Goal: Task Accomplishment & Management: Manage account settings

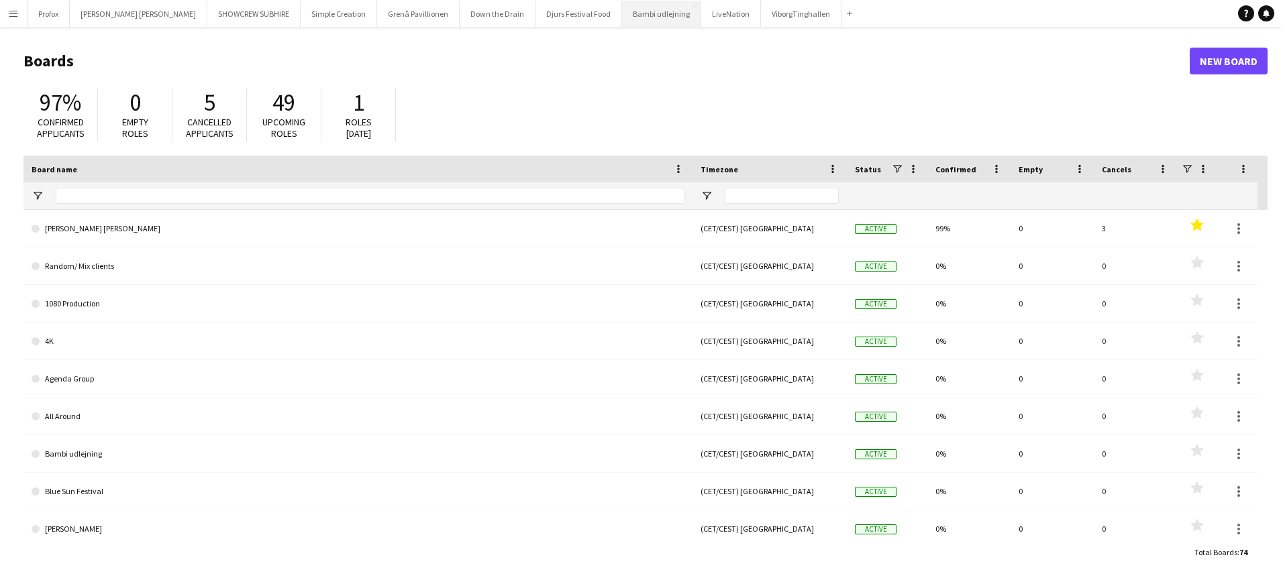
click at [622, 12] on button "Bambi udlejning Close" at bounding box center [661, 14] width 79 height 26
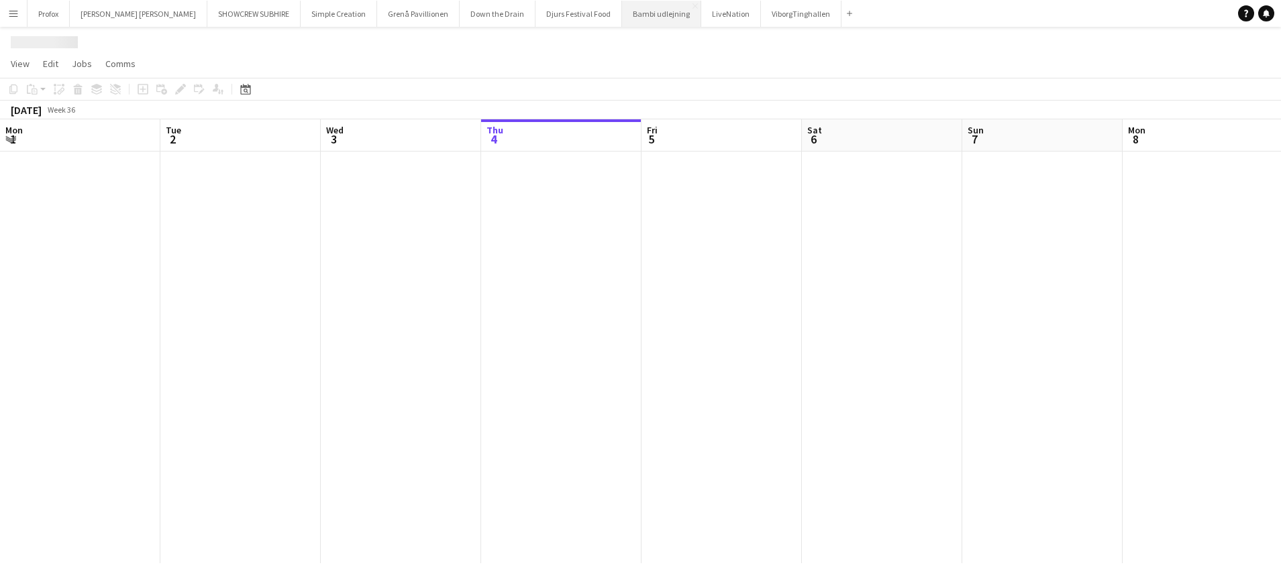
scroll to position [0, 321]
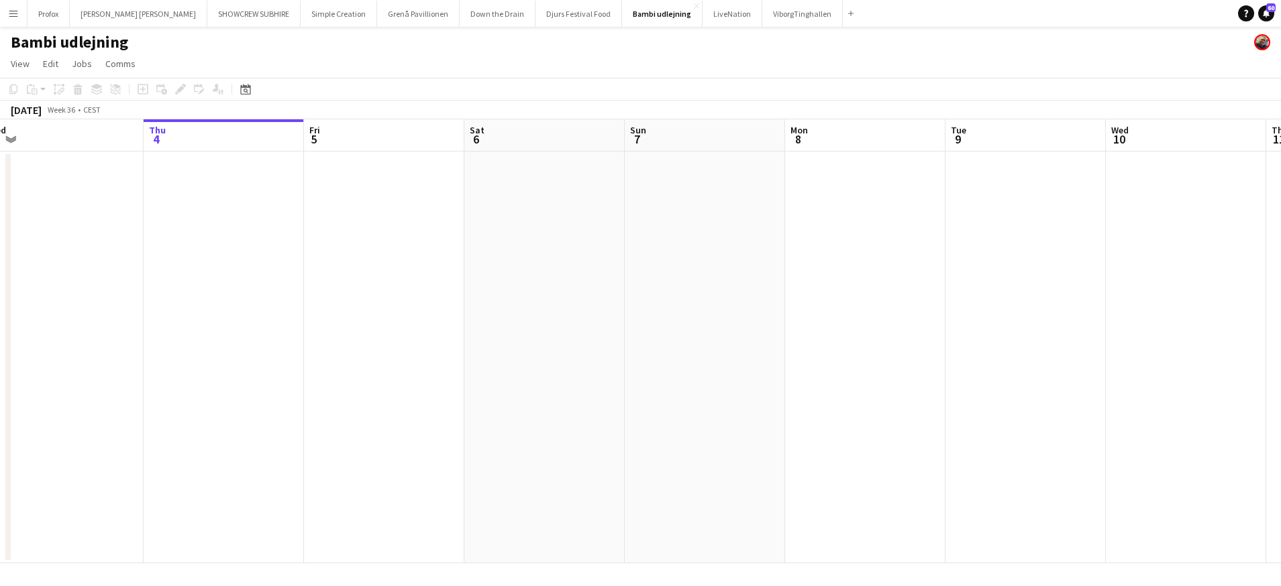
drag, startPoint x: 350, startPoint y: 140, endPoint x: 482, endPoint y: 143, distance: 131.5
click at [489, 143] on app-calendar-viewport "Mon 1 Tue 2 1/1 1 Job Wed 3 Thu 4 Fri 5 Sat 6 Sun 7 Mon 8 Tue 9 Wed 10 Thu 11 F…" at bounding box center [640, 341] width 1281 height 444
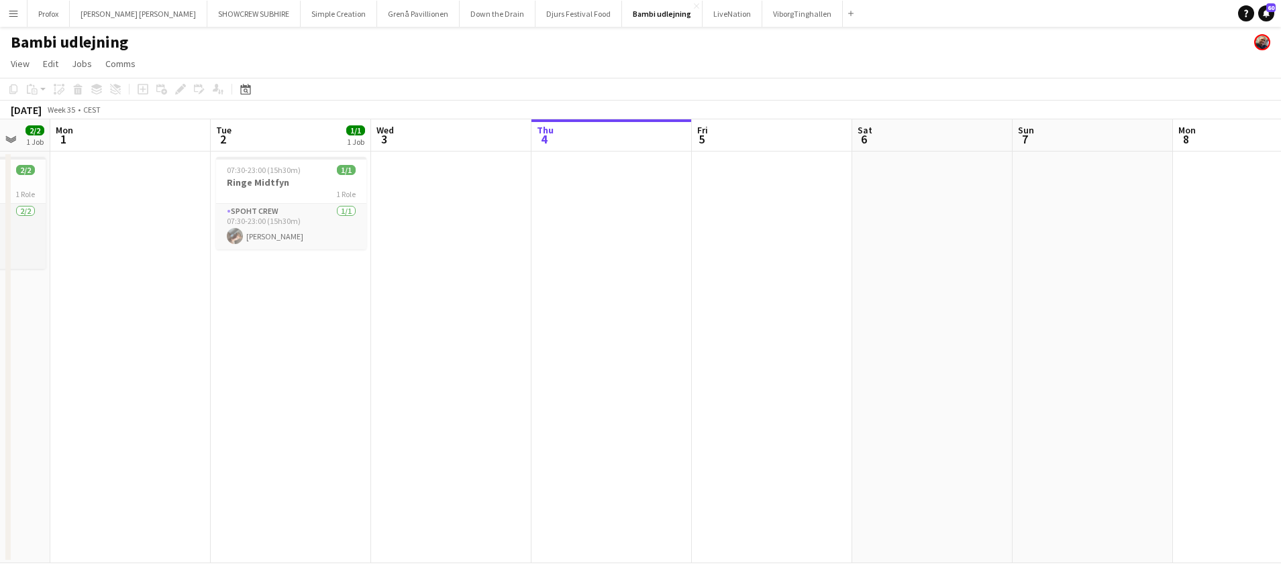
drag, startPoint x: 325, startPoint y: 149, endPoint x: 434, endPoint y: 144, distance: 108.8
click at [441, 144] on app-calendar-viewport "Sat 30 Sun 31 2/2 1 Job Mon 1 Tue 2 1/1 1 Job Wed 3 Thu 4 Fri 5 Sat 6 Sun 7 Mon…" at bounding box center [640, 341] width 1281 height 444
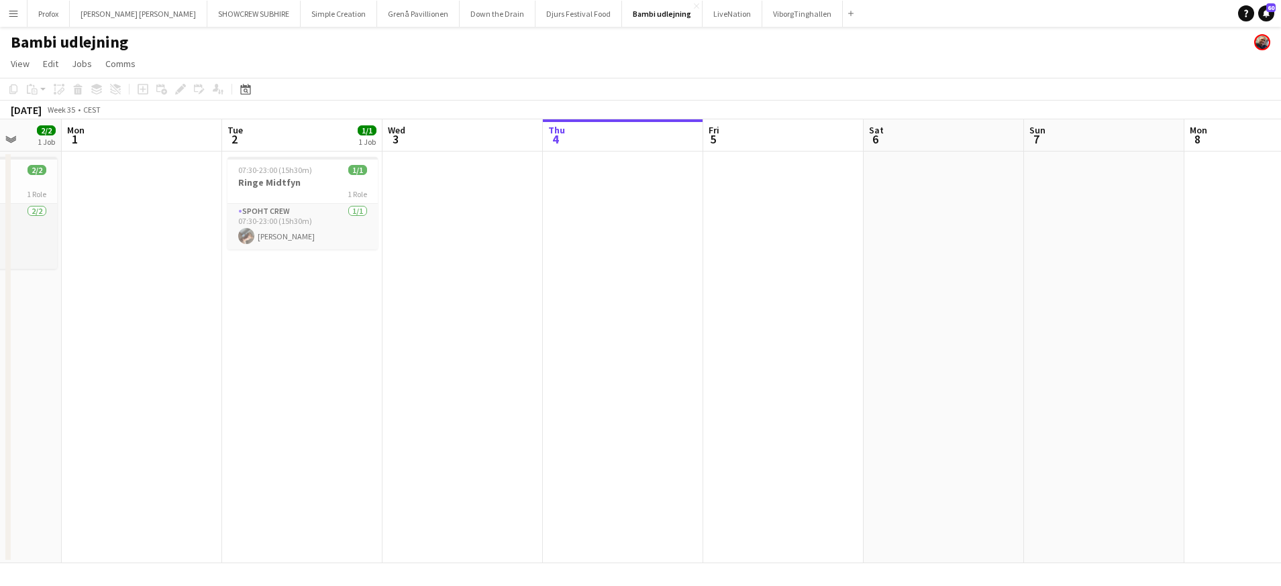
drag, startPoint x: 249, startPoint y: 138, endPoint x: 447, endPoint y: 148, distance: 198.2
click at [447, 148] on app-calendar-viewport "Fri 29 Sat 30 Sun 31 2/2 1 Job Mon 1 Tue 2 1/1 1 Job Wed 3 Thu 4 Fri 5 Sat 6 Su…" at bounding box center [640, 341] width 1281 height 444
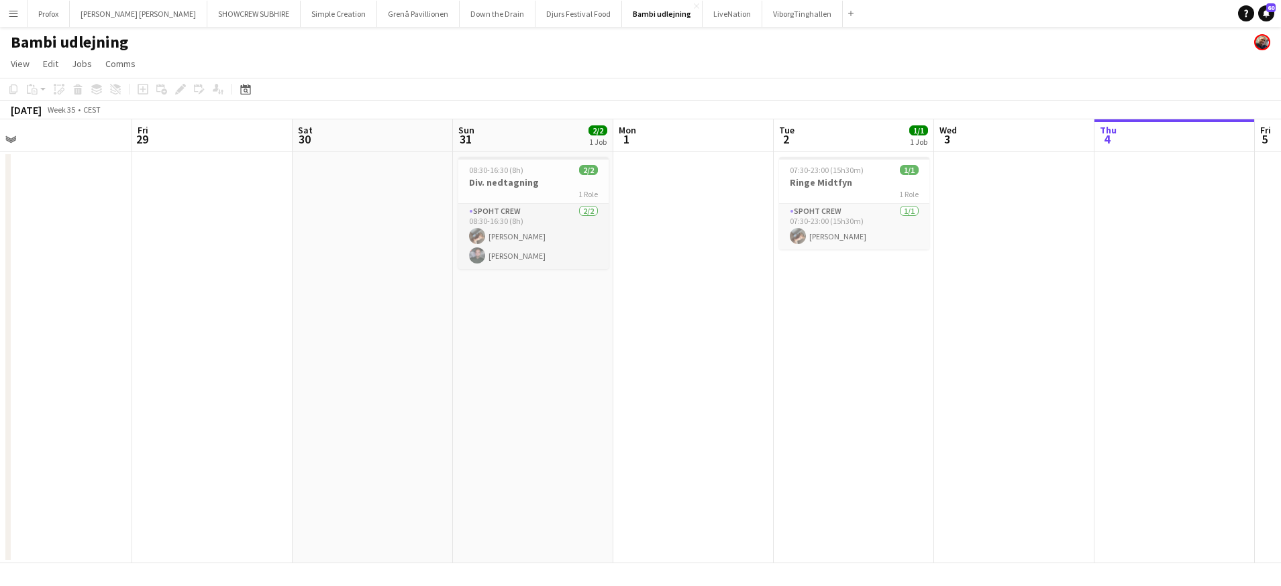
drag, startPoint x: 305, startPoint y: 138, endPoint x: 336, endPoint y: 127, distance: 33.1
click at [671, 133] on app-calendar-viewport "Tue 26 Wed 27 Thu 28 Fri 29 Sat 30 Sun 31 2/2 1 Job Mon 1 Tue 2 1/1 1 Job Wed 3…" at bounding box center [640, 341] width 1281 height 444
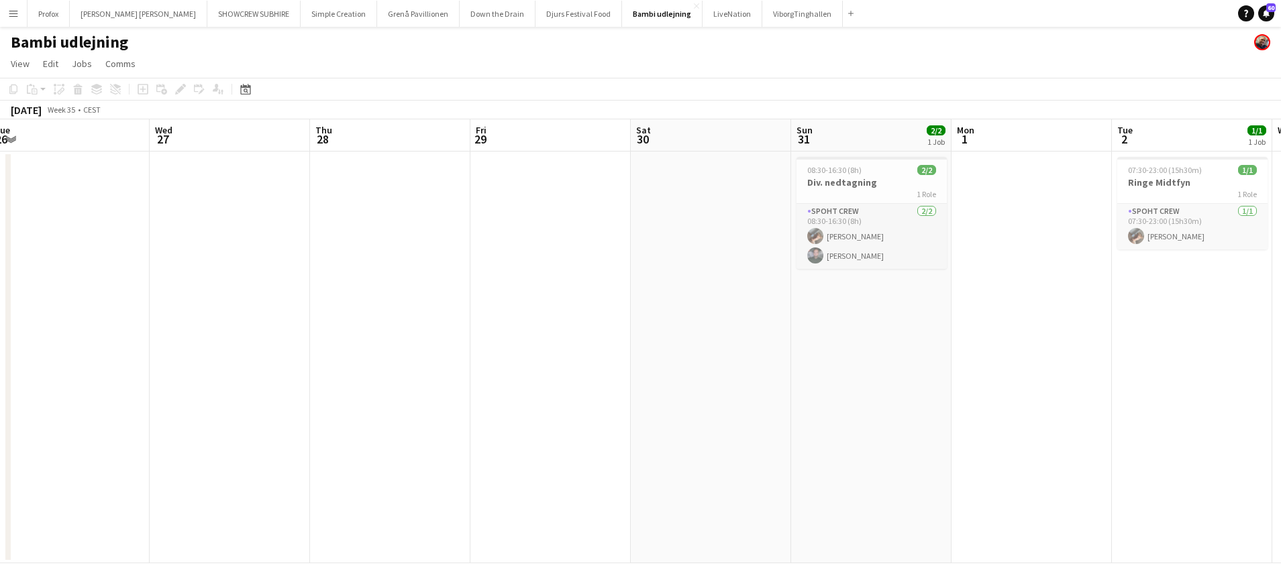
drag, startPoint x: 447, startPoint y: 145, endPoint x: 558, endPoint y: 142, distance: 110.7
click at [656, 147] on app-calendar-viewport "Sun 24 Mon 25 Tue 26 Wed 27 Thu 28 Fri 29 Sat 30 Sun 31 2/2 1 Job Mon 1 Tue 2 1…" at bounding box center [640, 341] width 1281 height 444
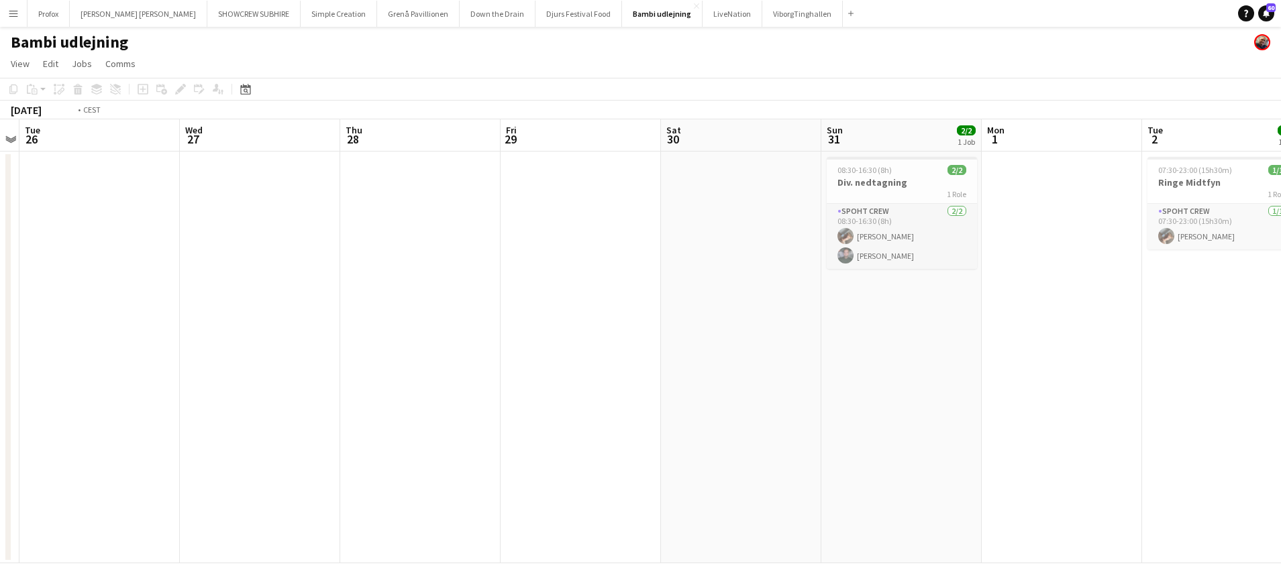
drag, startPoint x: 604, startPoint y: 155, endPoint x: 657, endPoint y: 155, distance: 52.3
click at [692, 156] on app-calendar-viewport "Sun 24 Mon 25 Tue 26 Wed 27 Thu 28 Fri 29 Sat 30 Sun 31 2/2 1 Job Mon 1 Tue 2 1…" at bounding box center [640, 341] width 1281 height 444
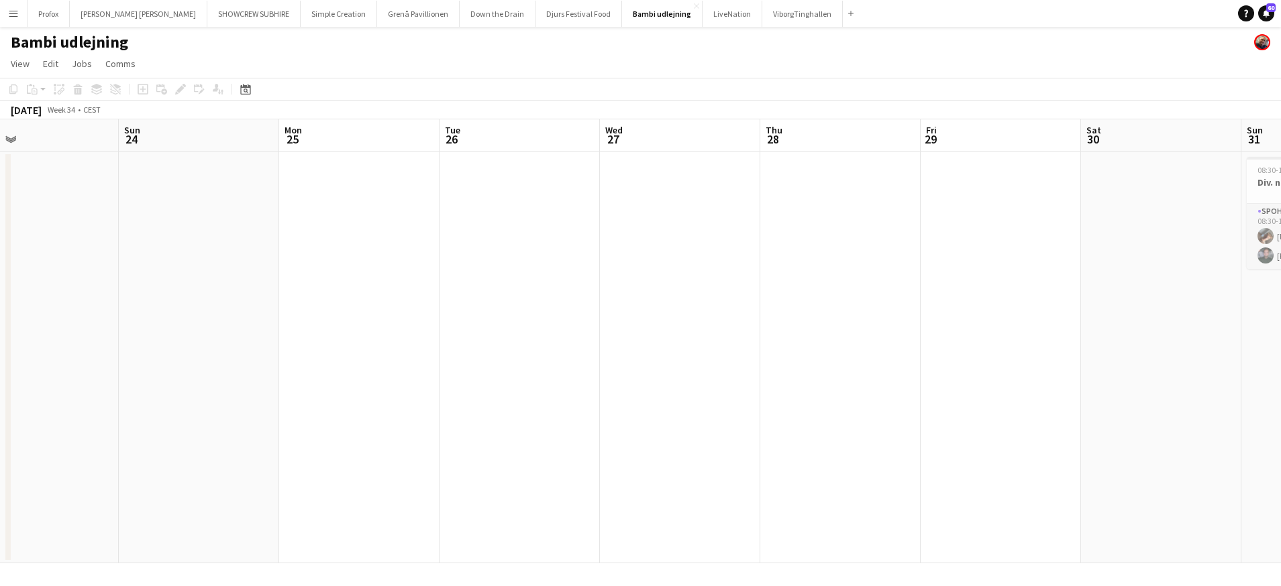
drag, startPoint x: 378, startPoint y: 148, endPoint x: 604, endPoint y: 151, distance: 225.4
click at [615, 152] on app-calendar-viewport "Thu 21 Fri 22 Sat 23 Sun 24 Mon 25 Tue 26 Wed 27 Thu 28 Fri 29 Sat 30 Sun 31 2/…" at bounding box center [640, 341] width 1281 height 444
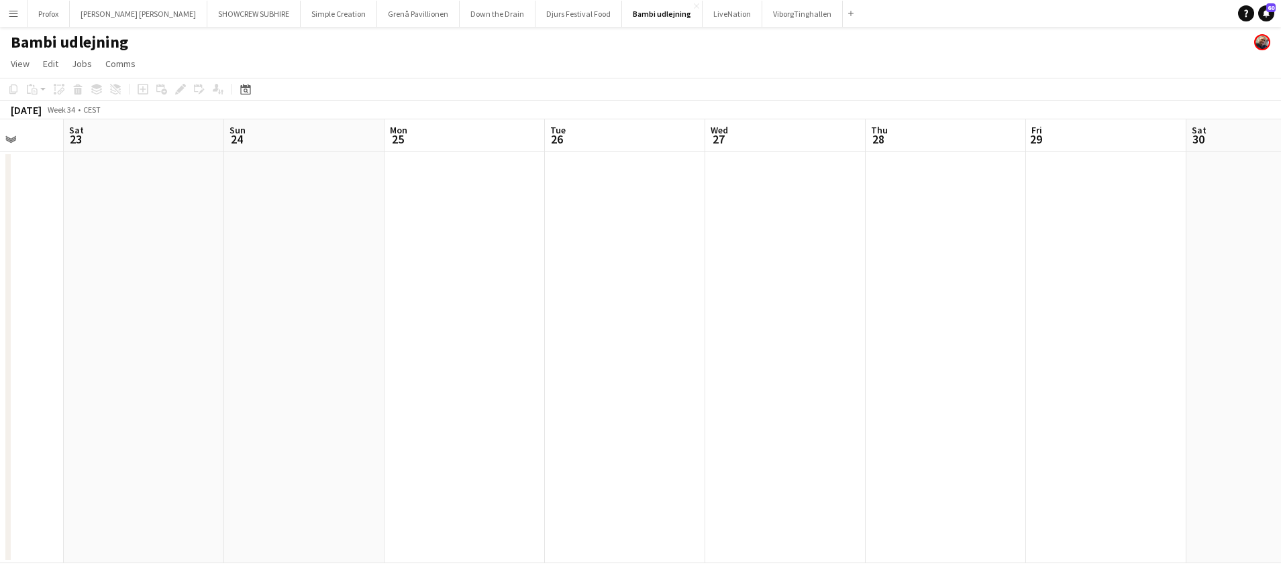
drag, startPoint x: 307, startPoint y: 141, endPoint x: 395, endPoint y: 142, distance: 87.9
click at [565, 151] on app-calendar-viewport "Wed 20 Thu 21 Fri 22 Sat 23 Sun 24 Mon 25 Tue 26 Wed 27 Thu 28 Fri 29 Sat 30 Su…" at bounding box center [640, 341] width 1281 height 444
drag, startPoint x: 374, startPoint y: 144, endPoint x: 419, endPoint y: 146, distance: 45.0
click at [418, 146] on app-calendar-viewport "Mon 18 Tue 19 Wed 20 Thu 21 Fri 22 Sat 23 Sun 24 Mon 25 Tue 26 Wed 27 Thu 28 Fr…" at bounding box center [640, 341] width 1281 height 444
drag, startPoint x: 300, startPoint y: 150, endPoint x: 354, endPoint y: 148, distance: 53.7
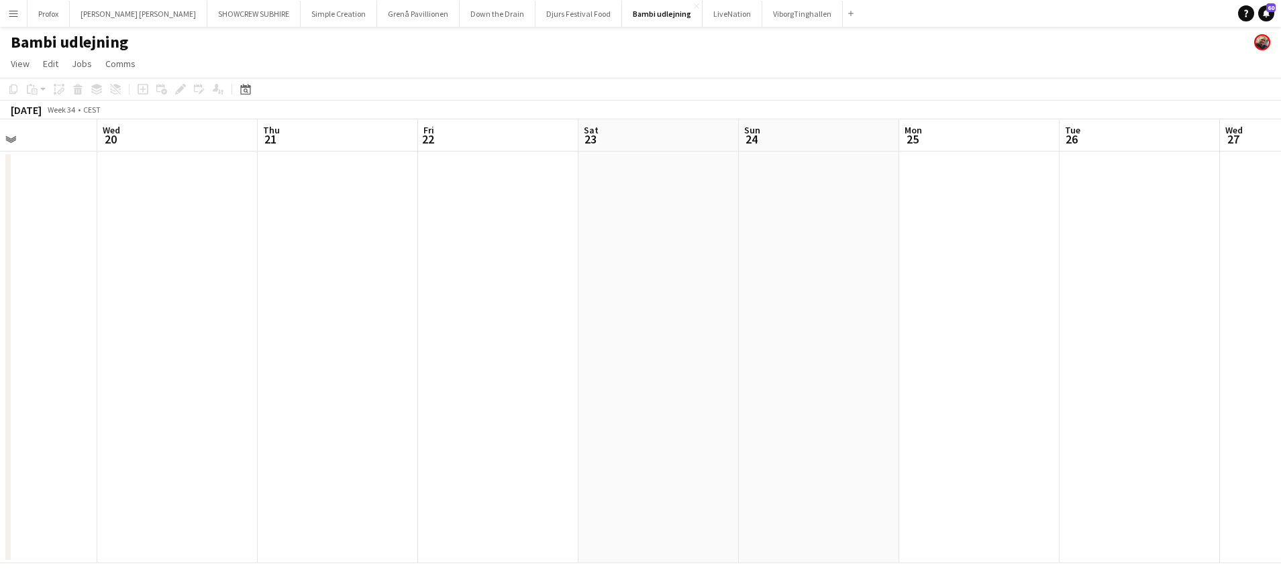
click at [404, 150] on app-calendar-viewport "Sun 17 Mon 18 Tue 19 Wed 20 Thu 21 Fri 22 Sat 23 Sun 24 Mon 25 Tue 26 Wed 27 Th…" at bounding box center [640, 341] width 1281 height 444
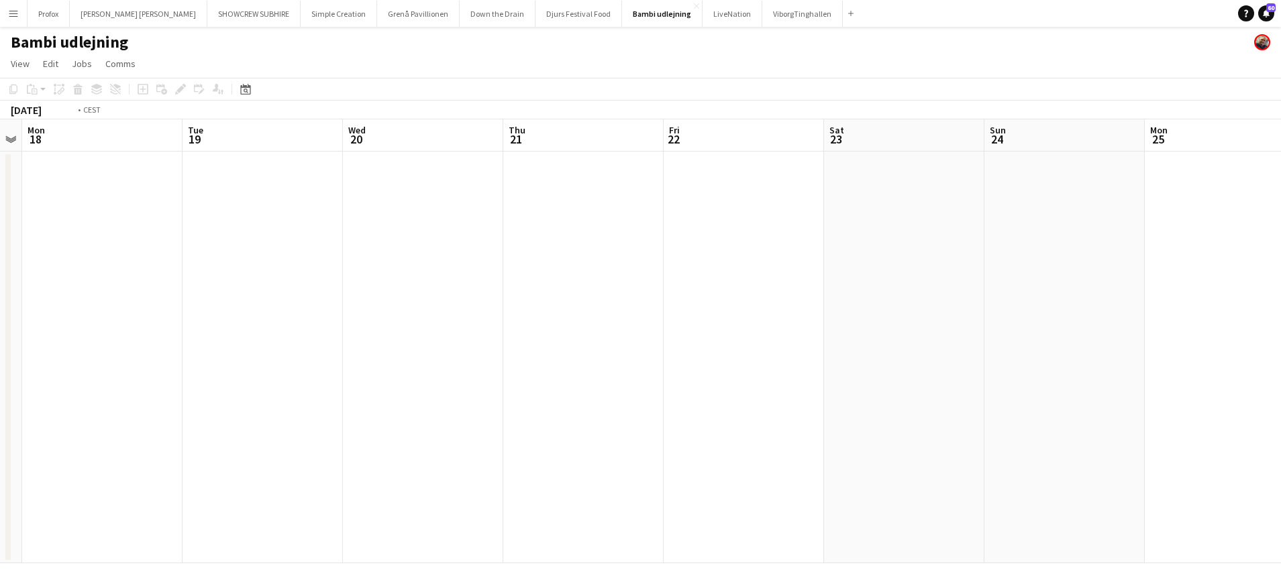
drag, startPoint x: 223, startPoint y: 142, endPoint x: 462, endPoint y: 152, distance: 239.7
click at [462, 152] on app-calendar-viewport "Sat 16 2/2 1 Job Sun 17 Mon 18 Tue 19 Wed 20 Thu 21 Fri 22 Sat 23 Sun 24 Mon 25…" at bounding box center [640, 341] width 1281 height 444
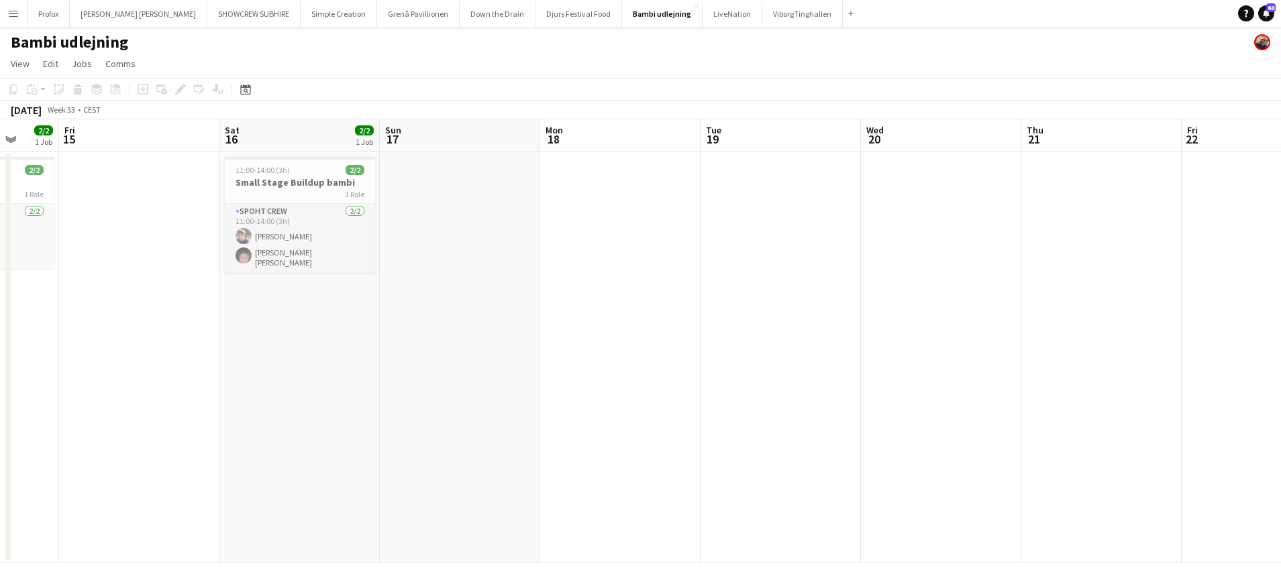
drag, startPoint x: 448, startPoint y: 156, endPoint x: 276, endPoint y: 152, distance: 172.5
click at [448, 156] on app-calendar-viewport "Wed 13 Thu 14 2/2 1 Job Fri 15 Sat 16 2/2 1 Job Sun 17 Mon 18 Tue 19 Wed 20 Thu…" at bounding box center [640, 341] width 1281 height 444
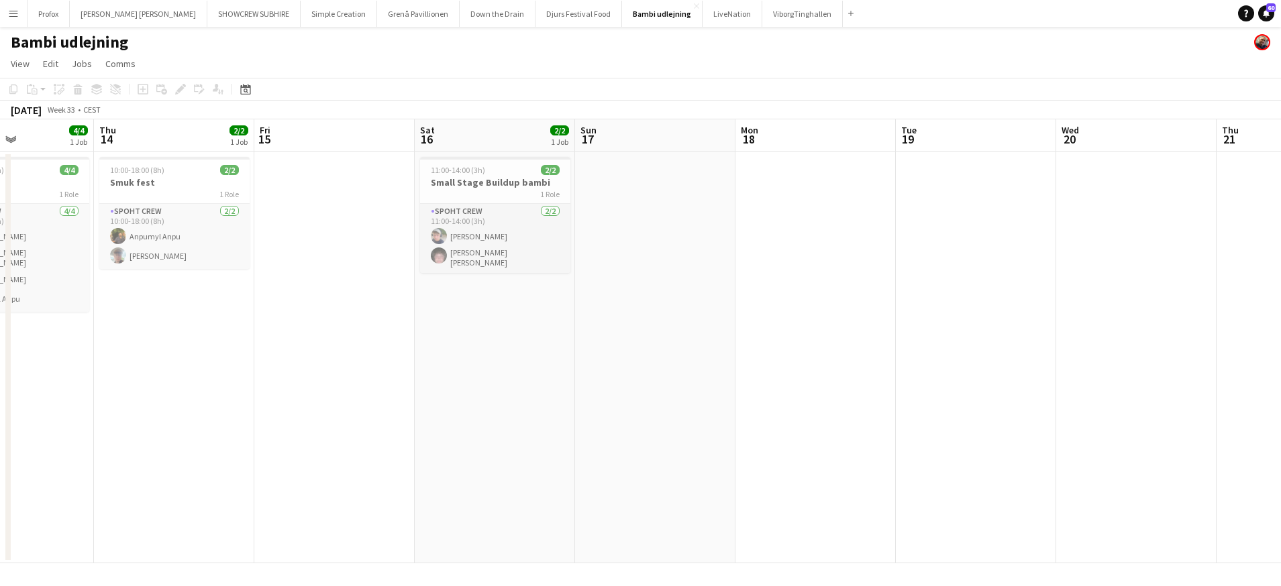
scroll to position [0, 361]
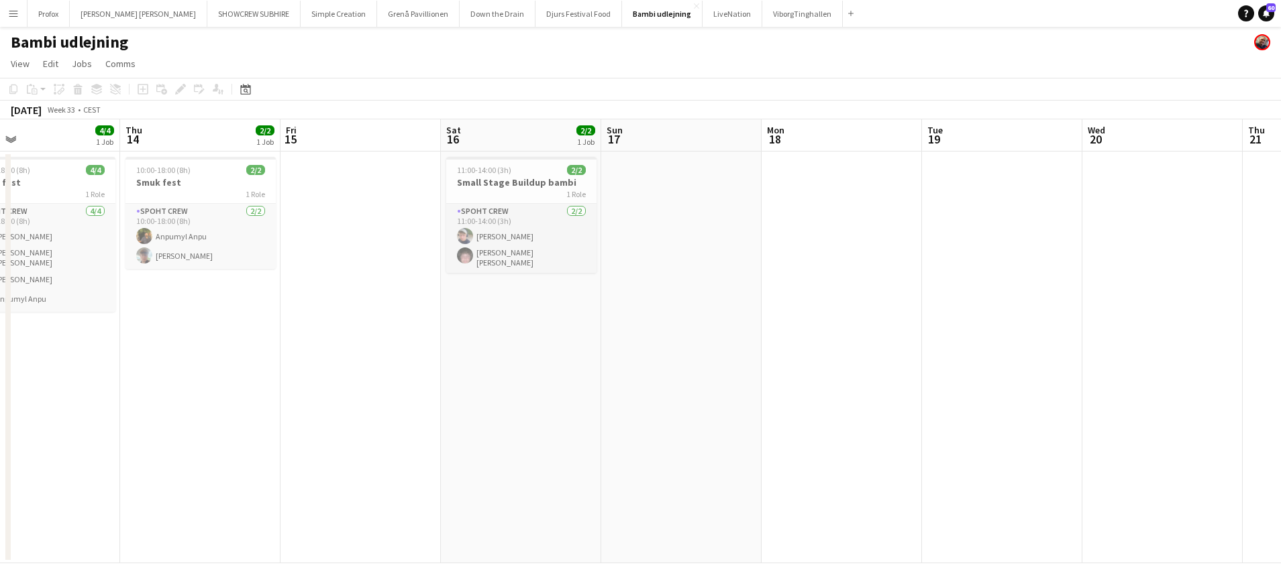
drag, startPoint x: 157, startPoint y: 136, endPoint x: 259, endPoint y: 150, distance: 103.0
click at [488, 146] on app-calendar-viewport "Mon 11 Tue 12 Wed 13 4/4 1 Job Thu 14 2/2 1 Job Fri 15 Sat 16 2/2 1 Job Sun 17 …" at bounding box center [640, 341] width 1281 height 444
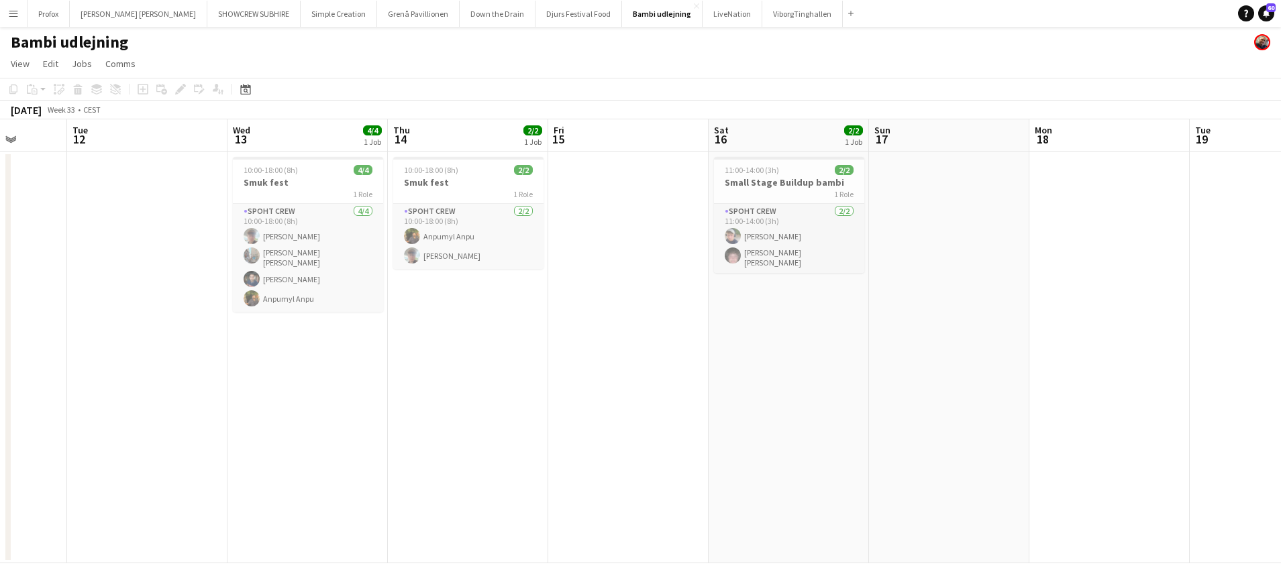
drag, startPoint x: 158, startPoint y: 146, endPoint x: 413, endPoint y: 142, distance: 254.9
click at [427, 140] on app-calendar-viewport "Sat 9 Sun 10 Mon 11 Tue 12 Wed 13 4/4 1 Job Thu 14 2/2 1 Job Fri 15 Sat 16 2/2 …" at bounding box center [640, 341] width 1281 height 444
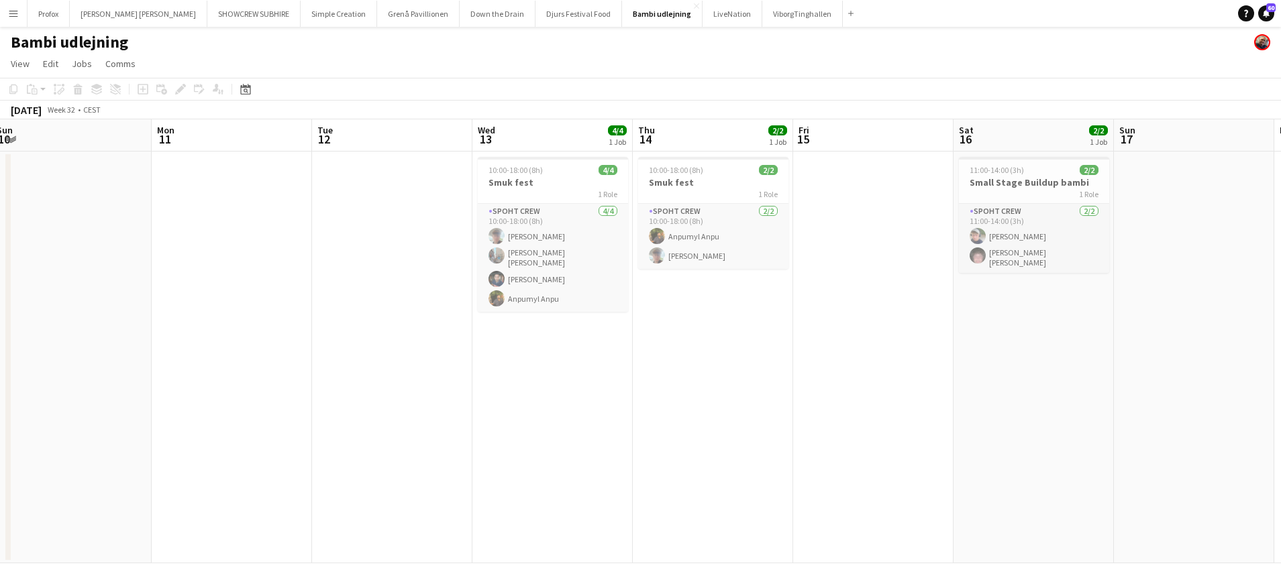
drag, startPoint x: 235, startPoint y: 150, endPoint x: 406, endPoint y: 145, distance: 170.5
click at [423, 145] on app-calendar-viewport "Fri 8 Sat 9 Sun 10 Mon 11 Tue 12 Wed 13 4/4 1 Job Thu 14 2/2 1 Job Fri 15 Sat 1…" at bounding box center [640, 341] width 1281 height 444
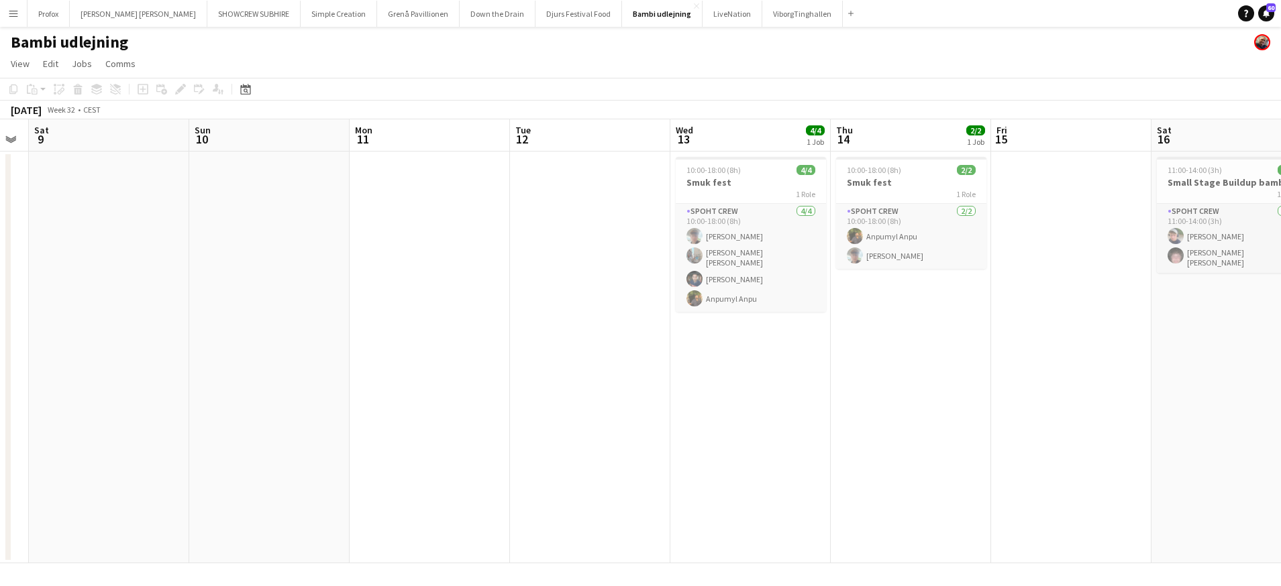
drag, startPoint x: 85, startPoint y: 142, endPoint x: 262, endPoint y: 144, distance: 177.1
click at [263, 144] on app-calendar-viewport "Thu 7 Fri 8 Sat 9 Sun 10 Mon 11 Tue 12 Wed 13 4/4 1 Job Thu 14 2/2 1 Job Fri 15…" at bounding box center [640, 341] width 1281 height 444
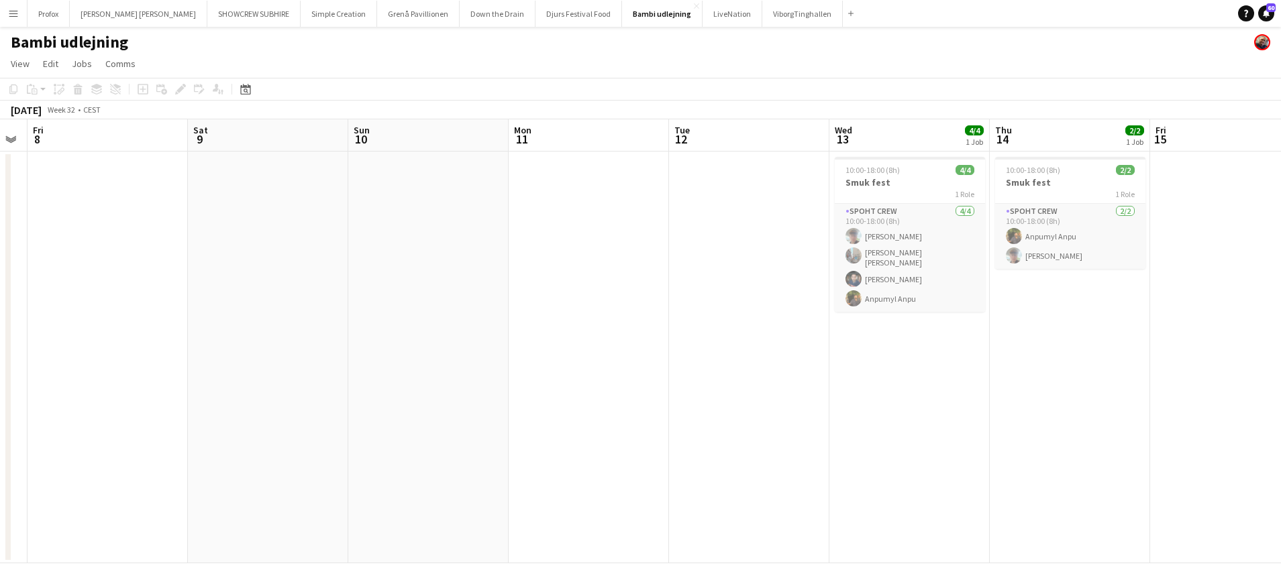
drag, startPoint x: 91, startPoint y: 144, endPoint x: 231, endPoint y: 140, distance: 140.3
click at [249, 140] on app-calendar-viewport "Wed 6 Thu 7 Fri 8 Sat 9 Sun 10 Mon 11 Tue 12 Wed 13 4/4 1 Job Thu 14 2/2 1 Job …" at bounding box center [640, 341] width 1281 height 444
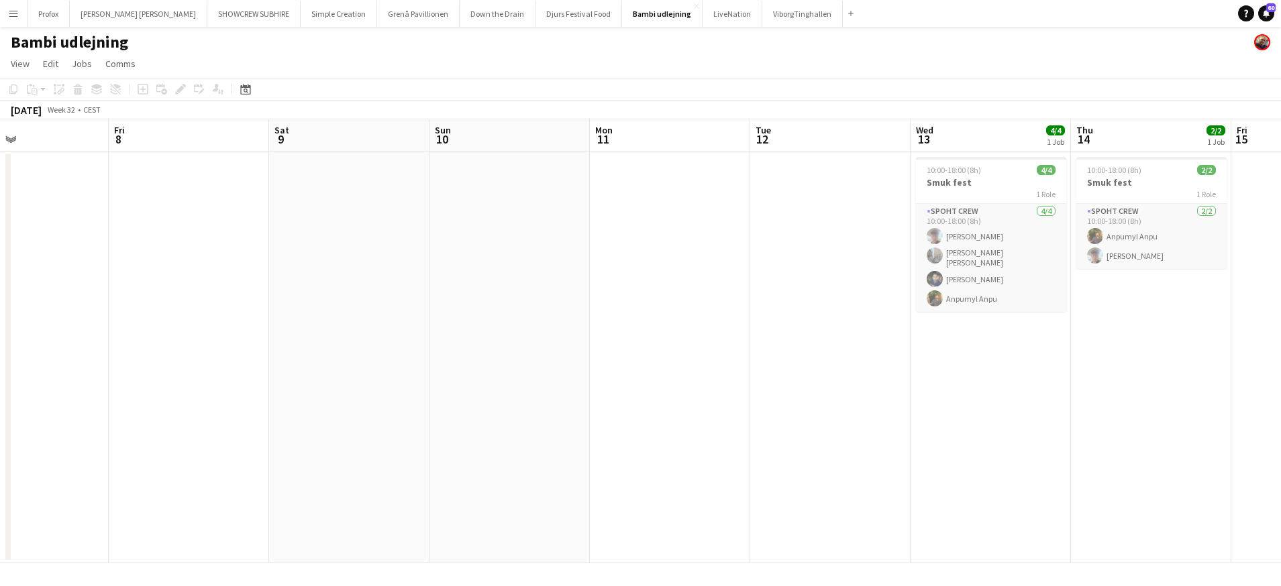
drag, startPoint x: 152, startPoint y: 146, endPoint x: 229, endPoint y: 141, distance: 77.3
click at [242, 142] on app-calendar-viewport "Tue 5 Wed 6 Thu 7 Fri 8 Sat 9 Sun 10 Mon 11 Tue 12 Wed 13 4/4 1 Job Thu 14 2/2 …" at bounding box center [640, 341] width 1281 height 444
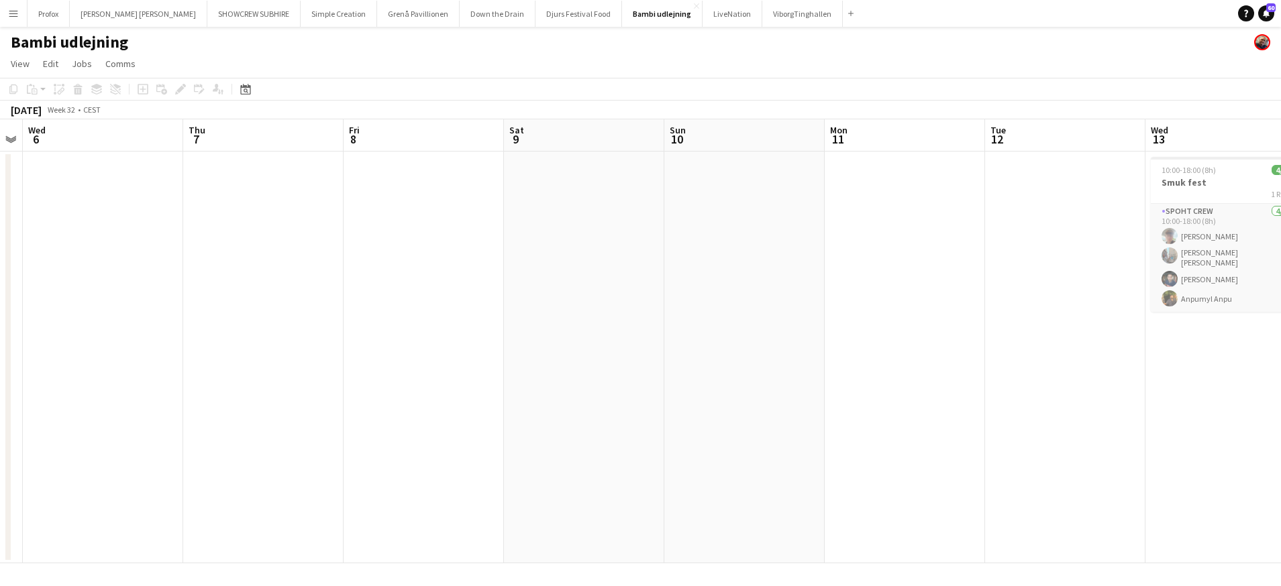
click at [244, 136] on app-calendar-viewport "Mon 4 7/8 1 Job Tue 5 Wed 6 Thu 7 Fri 8 Sat 9 Sun 10 Mon 11 Tue 12 Wed 13 4/4 1…" at bounding box center [640, 341] width 1281 height 444
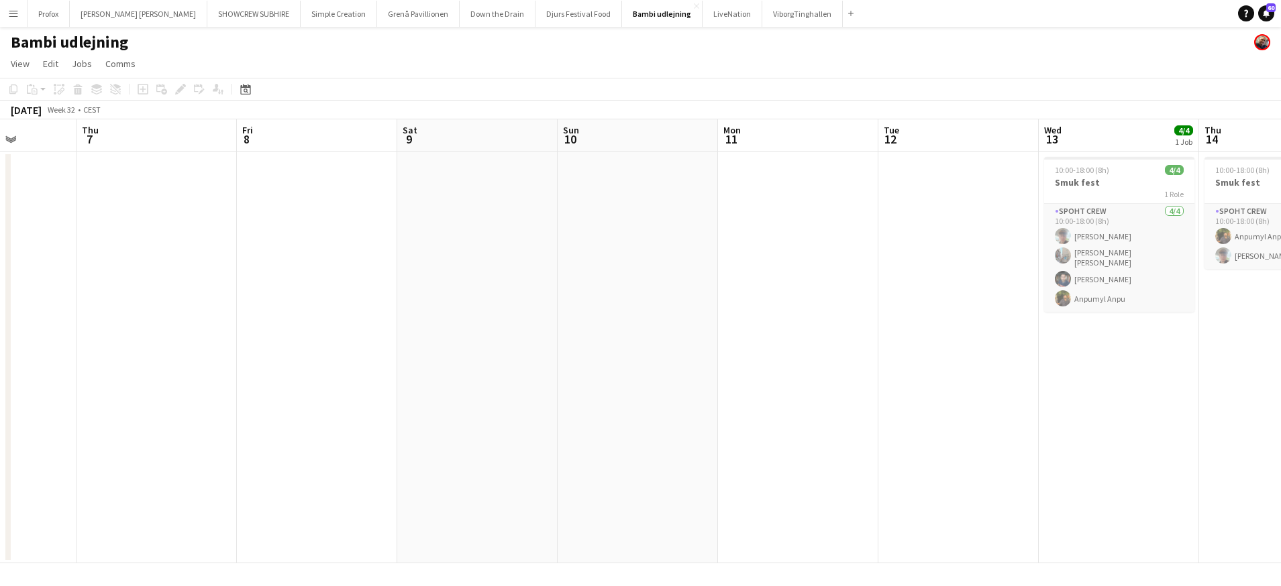
drag, startPoint x: 115, startPoint y: 139, endPoint x: 190, endPoint y: 141, distance: 74.5
click at [264, 137] on app-calendar-viewport "Mon 4 7/8 1 Job Tue 5 Wed 6 Thu 7 Fri 8 Sat 9 Sun 10 Mon 11 Tue 12 Wed 13 4/4 1…" at bounding box center [640, 341] width 1281 height 444
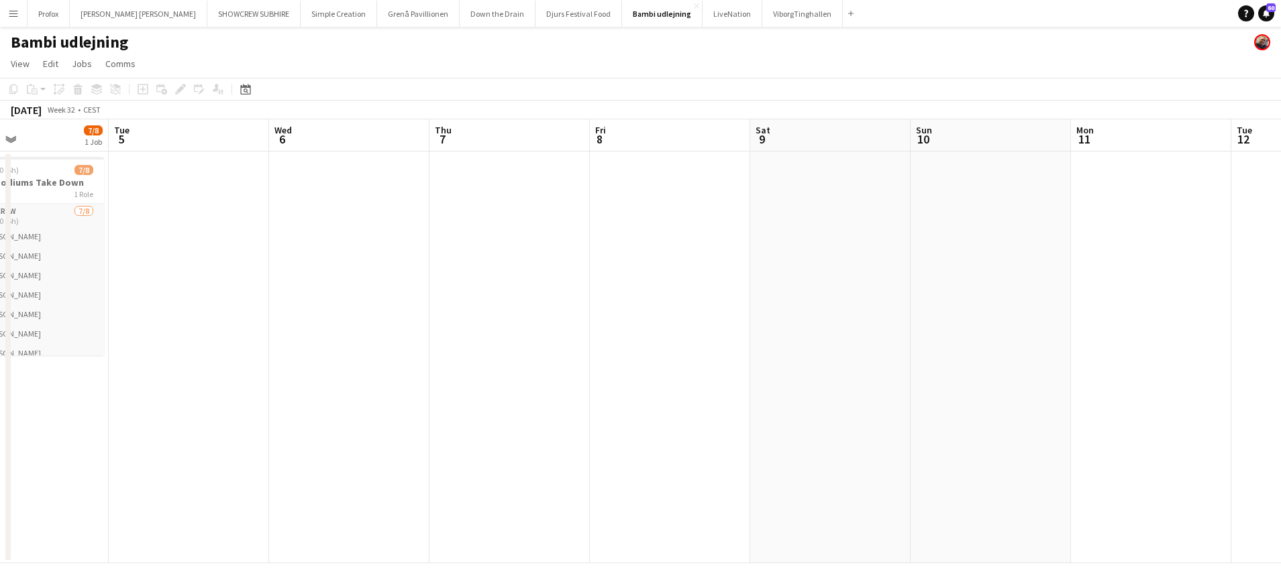
drag, startPoint x: 153, startPoint y: 143, endPoint x: 74, endPoint y: 147, distance: 78.6
click at [256, 142] on app-calendar-viewport "Sat 2 Sun 3 Mon 4 7/8 1 Job Tue 5 Wed 6 Thu 7 Fri 8 Sat 9 Sun 10 Mon 11 Tue 12 …" at bounding box center [640, 341] width 1281 height 444
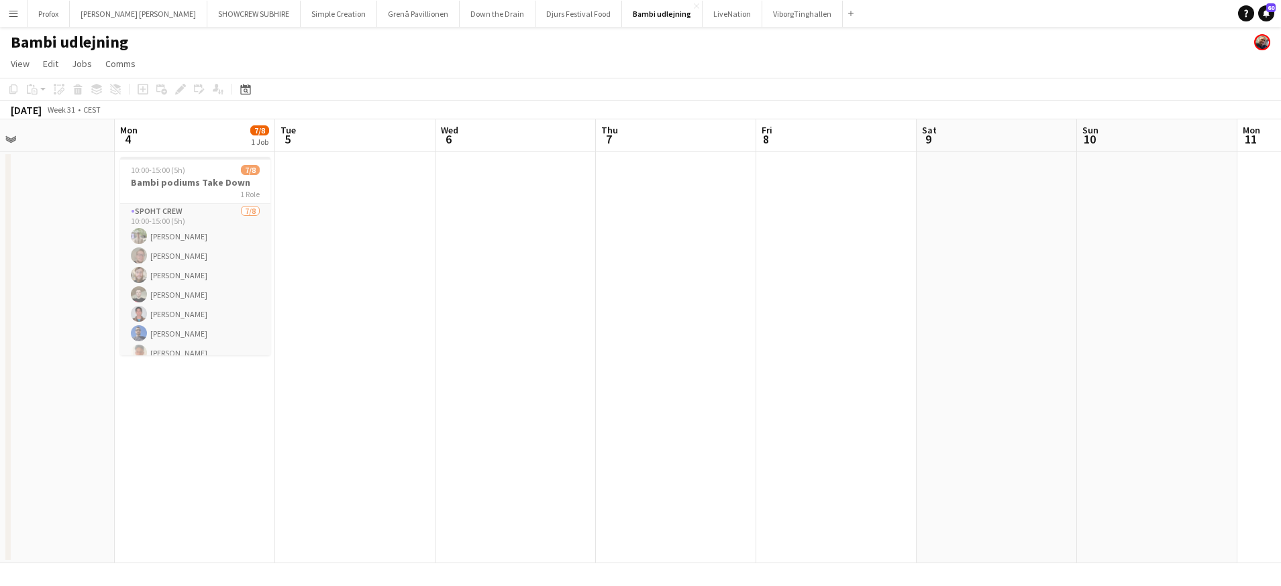
drag, startPoint x: 99, startPoint y: 146, endPoint x: 239, endPoint y: 148, distance: 140.9
click at [239, 148] on app-calendar-viewport "Fri 1 10/10 1 Job Sat 2 Sun 3 Mon 4 7/8 1 Job Tue 5 Wed 6 Thu 7 Fri 8 Sat 9 Sun…" at bounding box center [640, 341] width 1281 height 444
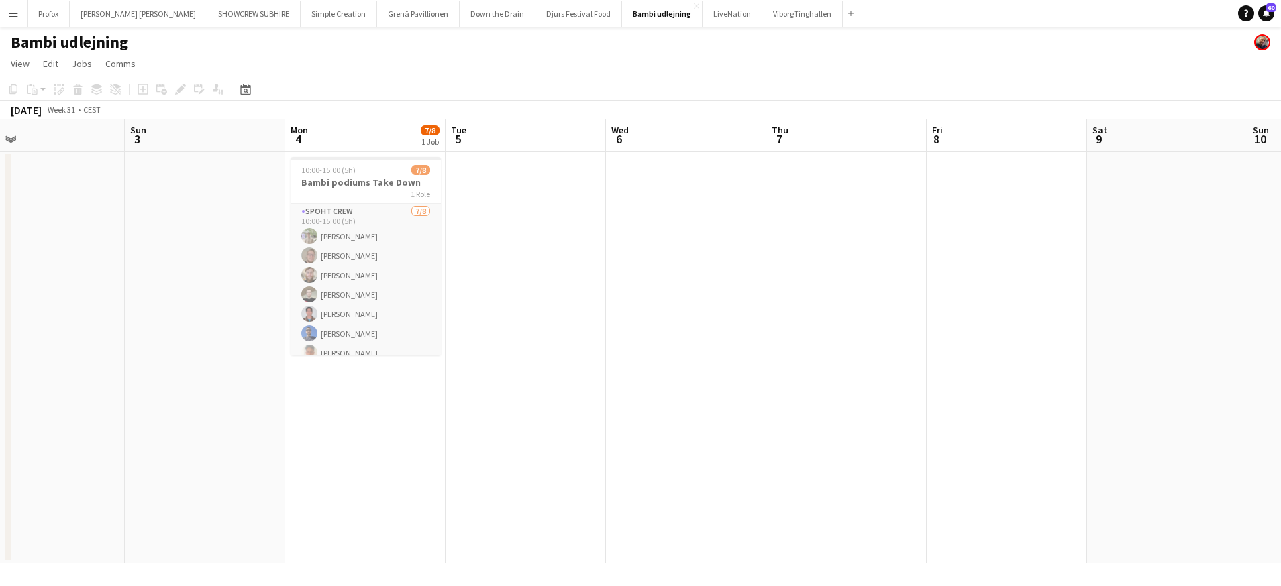
drag, startPoint x: 98, startPoint y: 144, endPoint x: 290, endPoint y: 141, distance: 191.9
click at [298, 141] on app-calendar-viewport "Thu 31 Fri 1 10/10 1 Job Sat 2 Sun 3 Mon 4 7/8 1 Job Tue 5 Wed 6 Thu 7 Fri 8 Sa…" at bounding box center [640, 341] width 1281 height 444
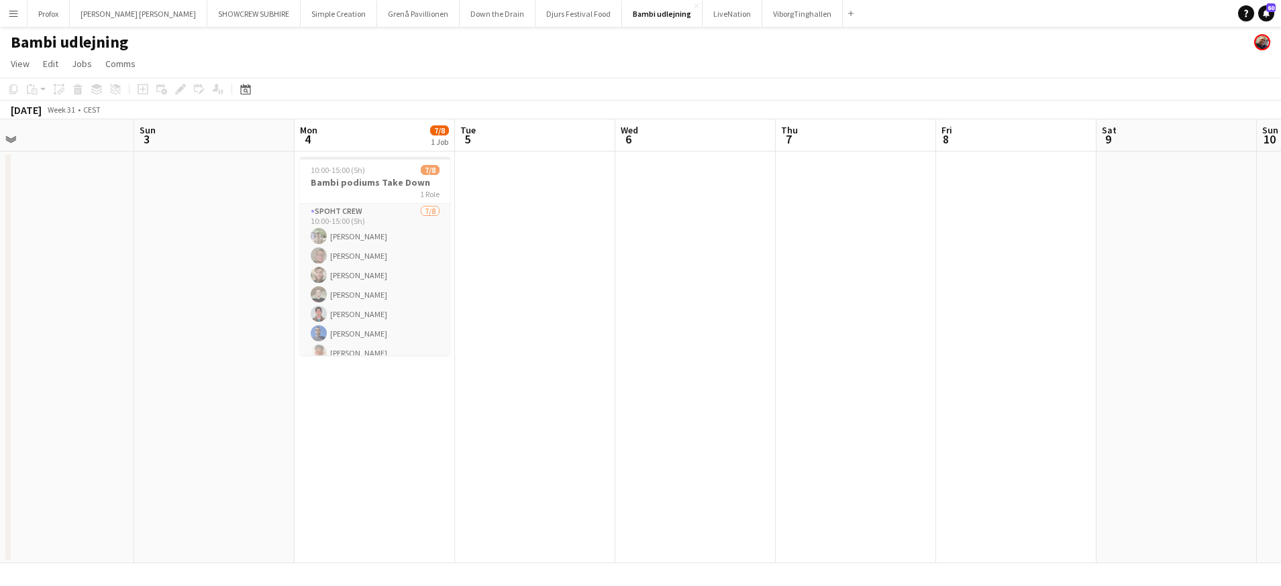
drag, startPoint x: 58, startPoint y: 138, endPoint x: 197, endPoint y: 139, distance: 139.5
click at [199, 138] on app-calendar-viewport "Thu 31 Fri 1 10/10 1 Job Sat 2 Sun 3 Mon 4 7/8 1 Job Tue 5 Wed 6 Thu 7 Fri 8 Sa…" at bounding box center [640, 341] width 1281 height 444
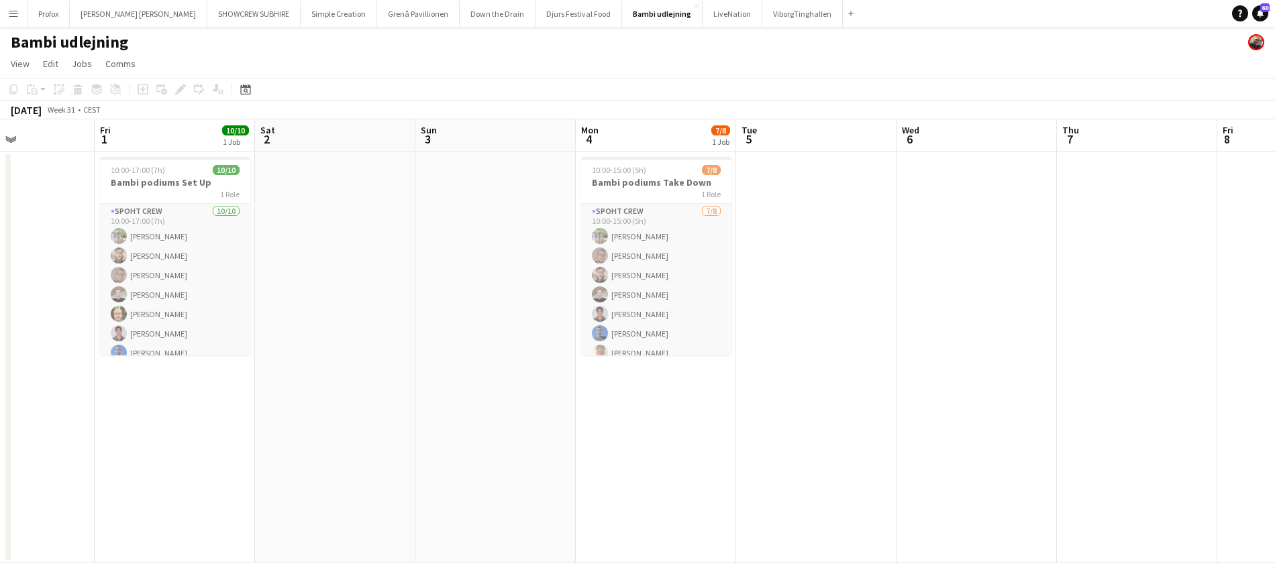
scroll to position [0, 356]
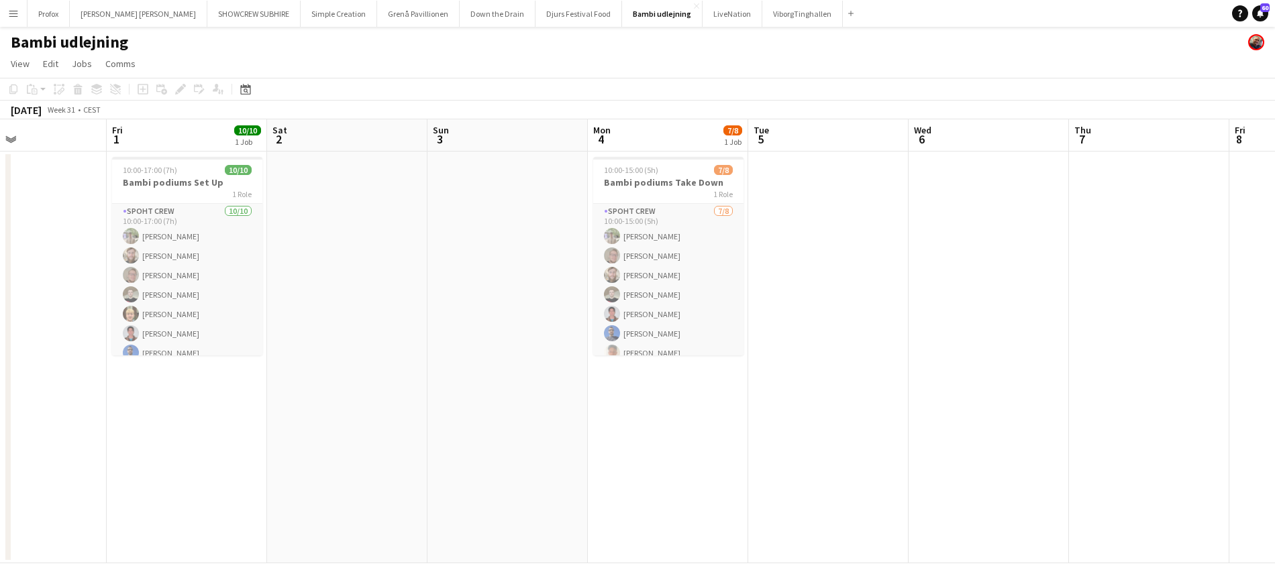
drag, startPoint x: 62, startPoint y: 144, endPoint x: 105, endPoint y: 123, distance: 47.4
click at [175, 143] on app-calendar-viewport "Tue 29 Wed 30 Thu 31 Fri 1 10/10 1 Job Sat 2 Sun 3 Mon 4 7/8 1 Job Tue 5 Wed 6 …" at bounding box center [637, 341] width 1275 height 444
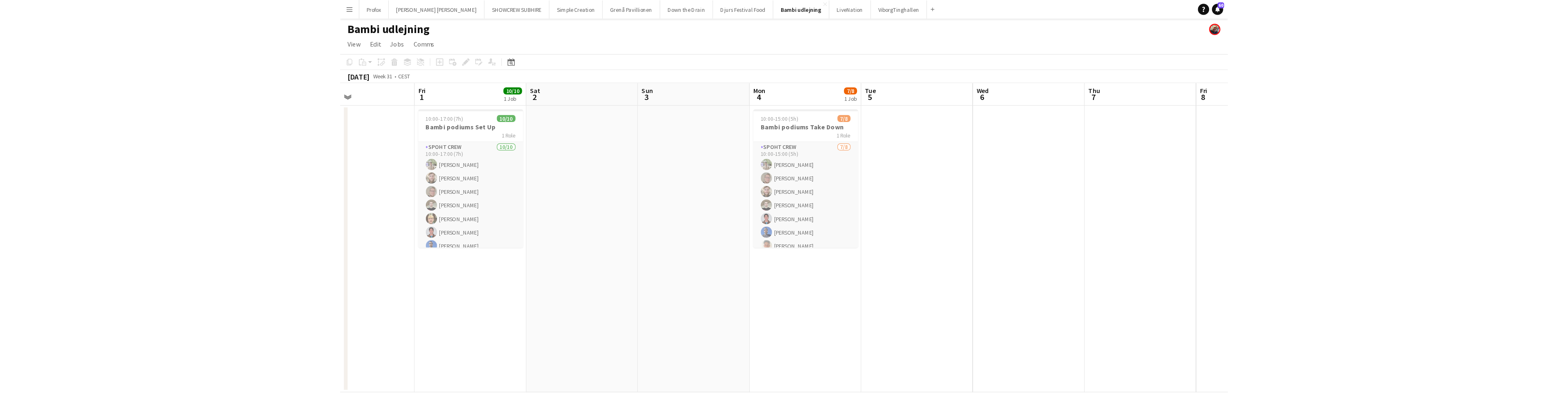
scroll to position [0, 230]
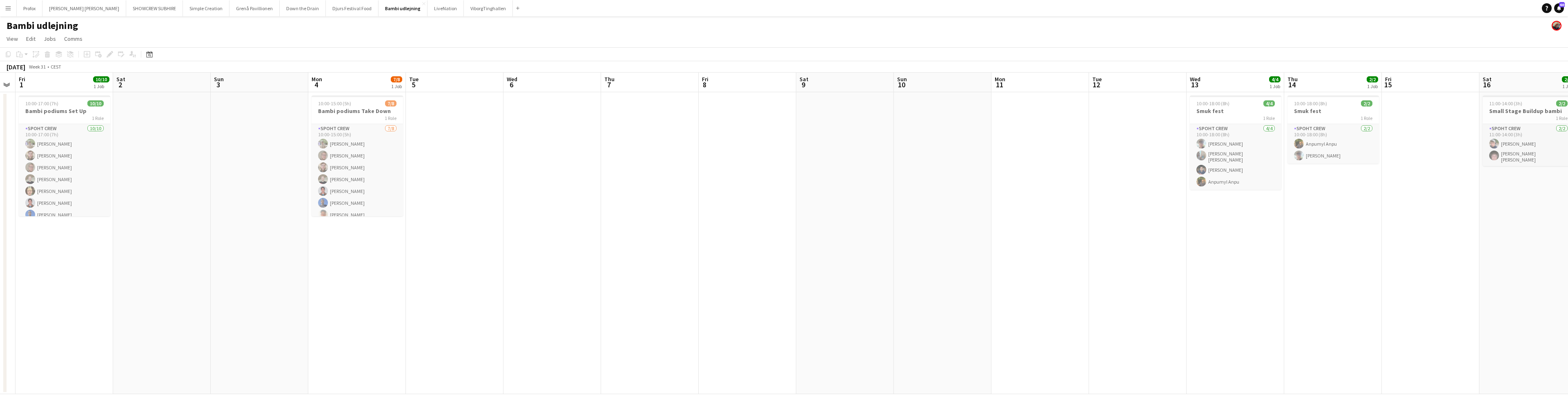
drag, startPoint x: 1115, startPoint y: 83, endPoint x: 1077, endPoint y: 88, distance: 38.3
click at [779, 86] on app-calendar-viewport "Tue 29 Wed 30 Thu 31 Fri 1 10/10 1 Job Sat 2 Sun 3 Mon 4 7/8 1 Job Tue 5 Wed 6 …" at bounding box center [784, 233] width 1568 height 322
click at [10, 8] on app-icon "Menu" at bounding box center [8, 8] width 7 height 7
click at [105, 76] on link "Approvals" at bounding box center [124, 77] width 82 height 16
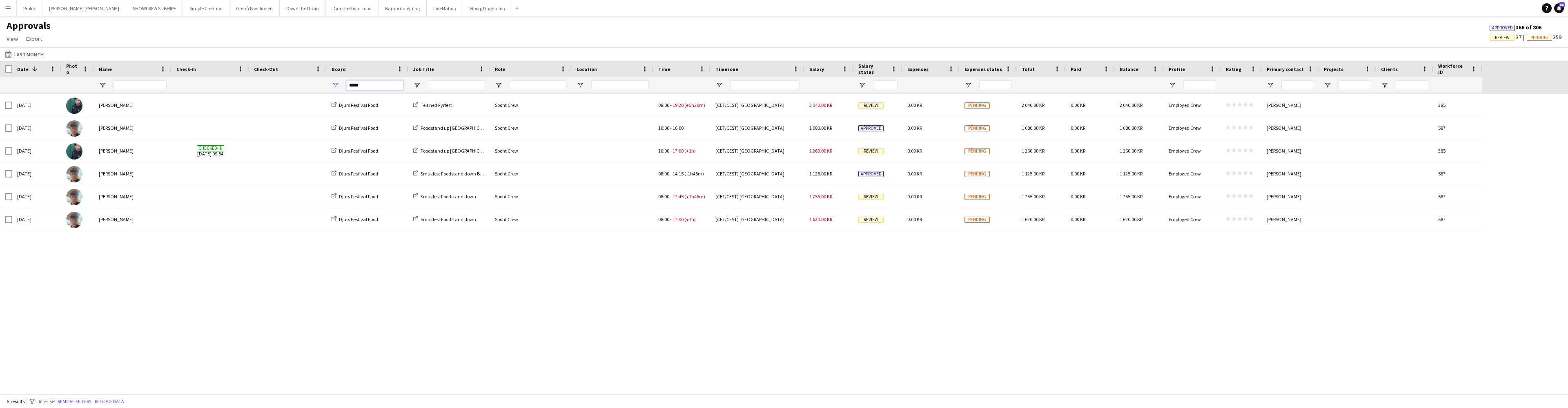
drag, startPoint x: 374, startPoint y: 85, endPoint x: 322, endPoint y: 85, distance: 52.0
click at [323, 85] on div "*****" at bounding box center [741, 85] width 1482 height 16
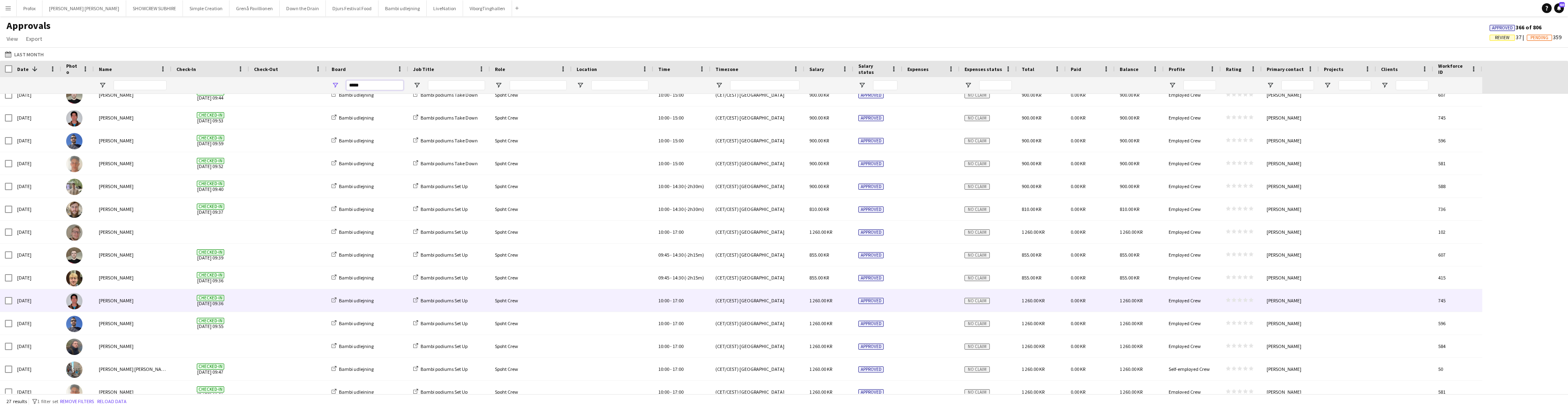
scroll to position [309, 0]
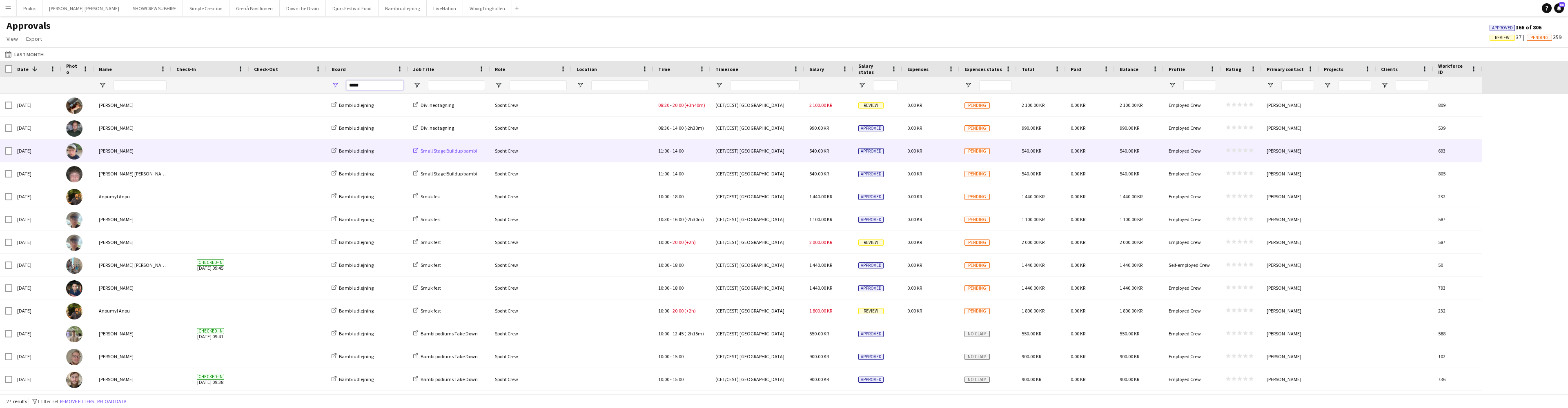
type input "*****"
click at [459, 151] on span "Small Stage Buildup bambi" at bounding box center [449, 151] width 57 height 6
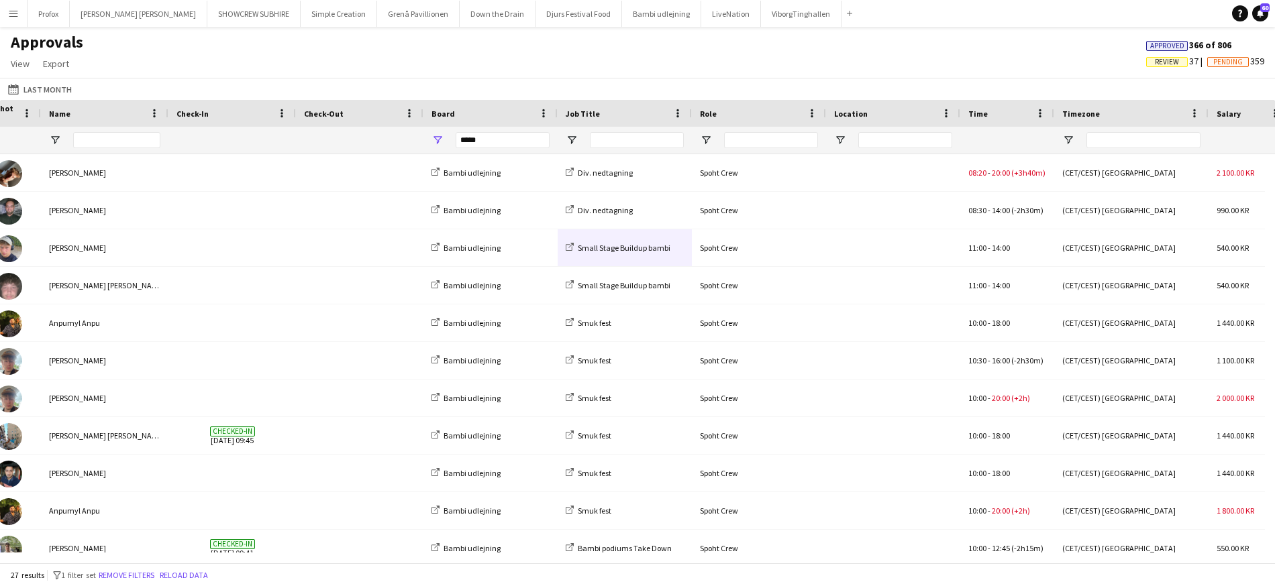
scroll to position [0, 187]
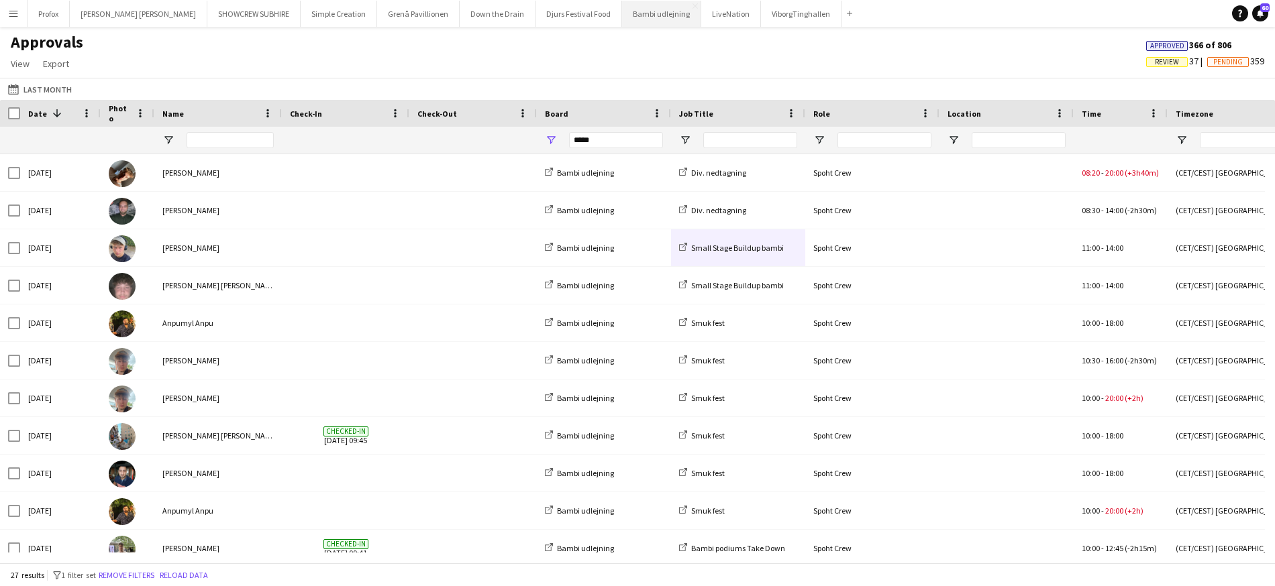
click at [622, 15] on button "Bambi udlejning Close" at bounding box center [661, 14] width 79 height 26
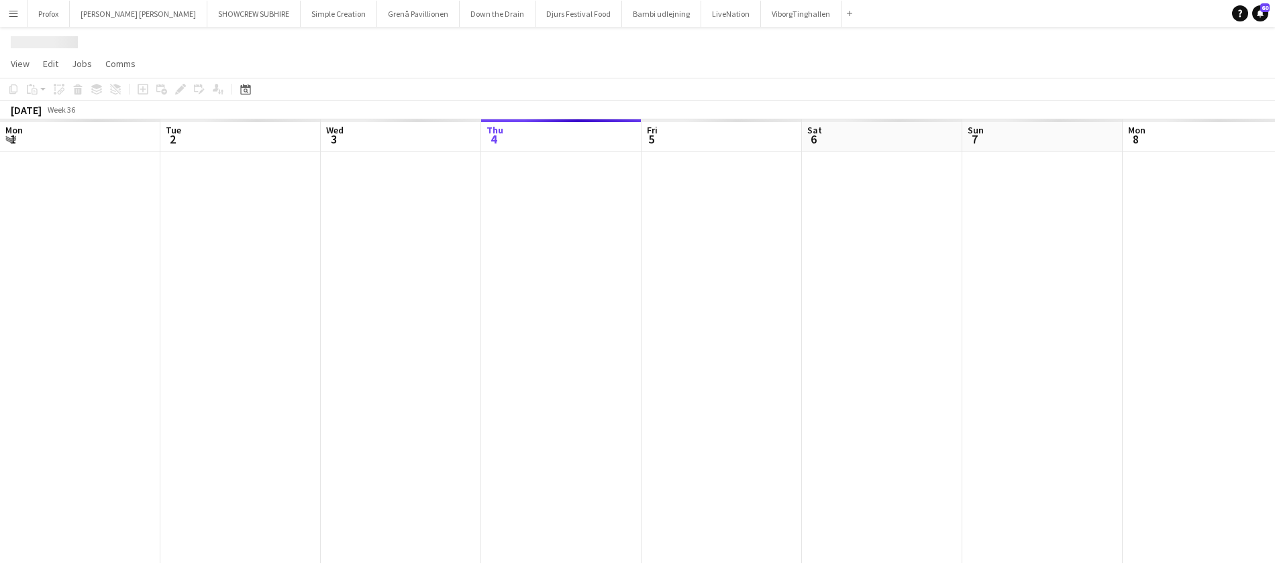
scroll to position [0, 321]
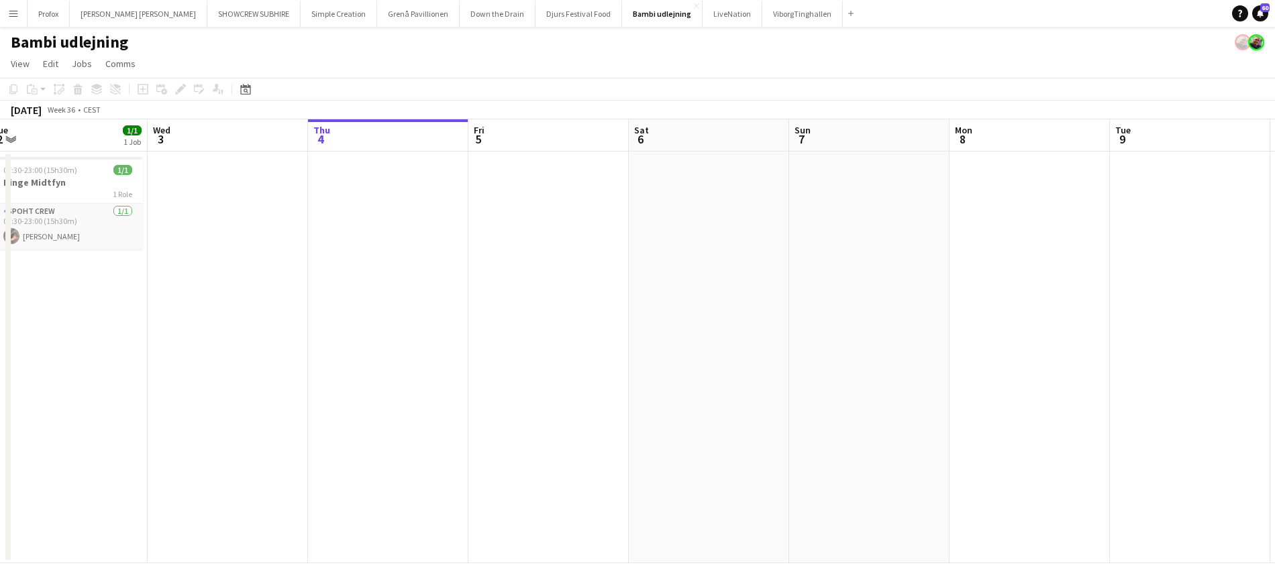
drag, startPoint x: 567, startPoint y: 134, endPoint x: 714, endPoint y: 136, distance: 147.6
click at [714, 136] on app-calendar-viewport "Sun 31 2/2 1 Job Mon 1 Tue 2 1/1 1 Job Wed 3 Thu 4 Fri 5 Sat 6 Sun 7 Mon 8 Tue …" at bounding box center [637, 341] width 1275 height 444
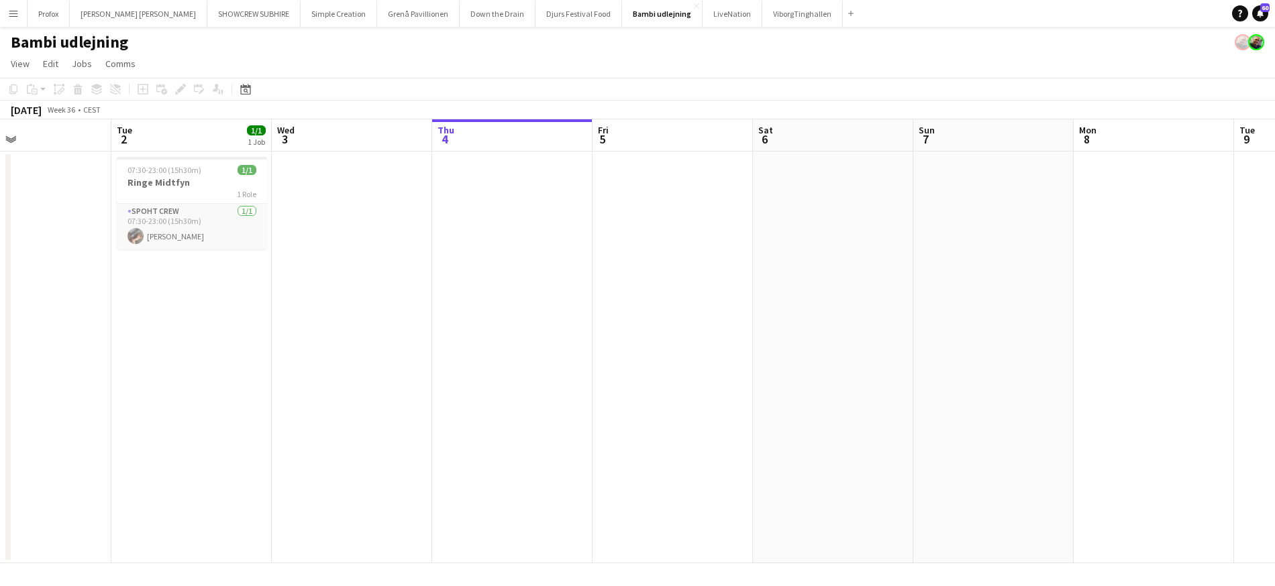
drag, startPoint x: 543, startPoint y: 142, endPoint x: 614, endPoint y: 143, distance: 71.8
click at [615, 143] on app-calendar-viewport "Sat 30 Sun 31 2/2 1 Job Mon 1 Tue 2 1/1 1 Job Wed 3 Thu 4 Fri 5 Sat 6 Sun 7 Mon…" at bounding box center [637, 341] width 1275 height 444
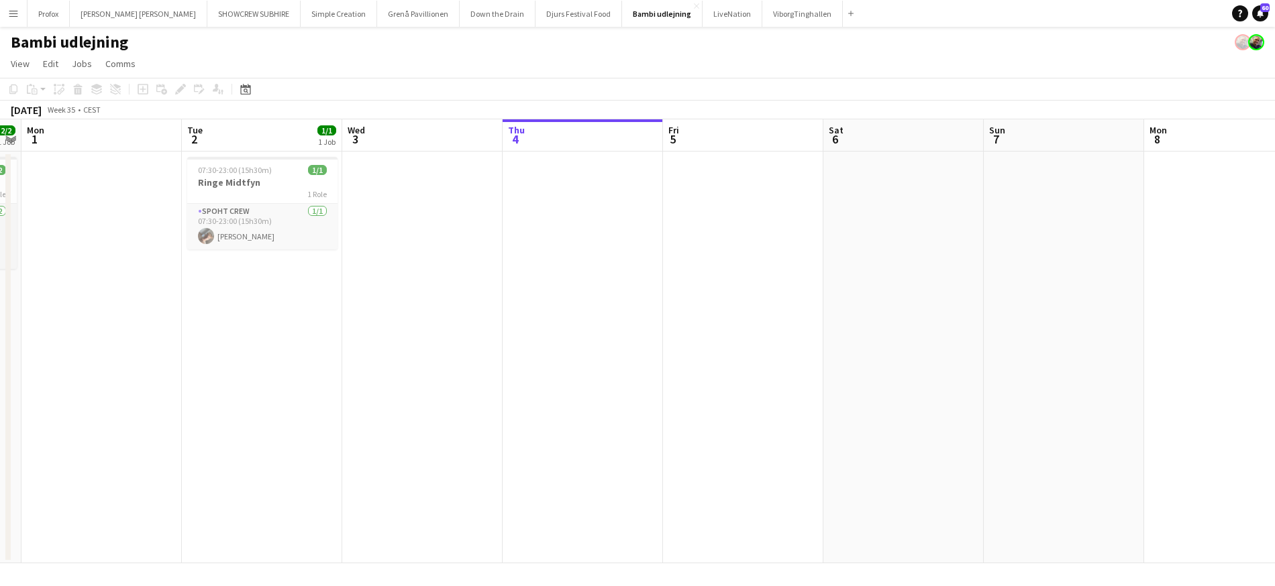
drag, startPoint x: 409, startPoint y: 140, endPoint x: 465, endPoint y: 145, distance: 55.9
click at [470, 144] on app-calendar-viewport "Sat 30 Sun 31 2/2 1 Job Mon 1 Tue 2 1/1 1 Job Wed 3 Thu 4 Fri 5 Sat 6 Sun 7 Mon…" at bounding box center [637, 341] width 1275 height 444
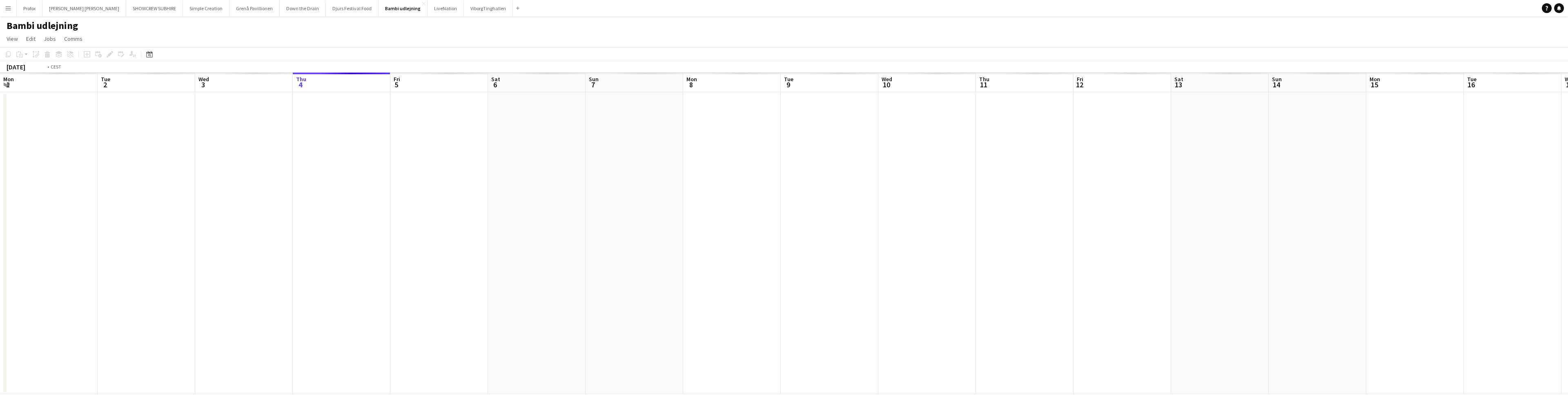
scroll to position [0, 281]
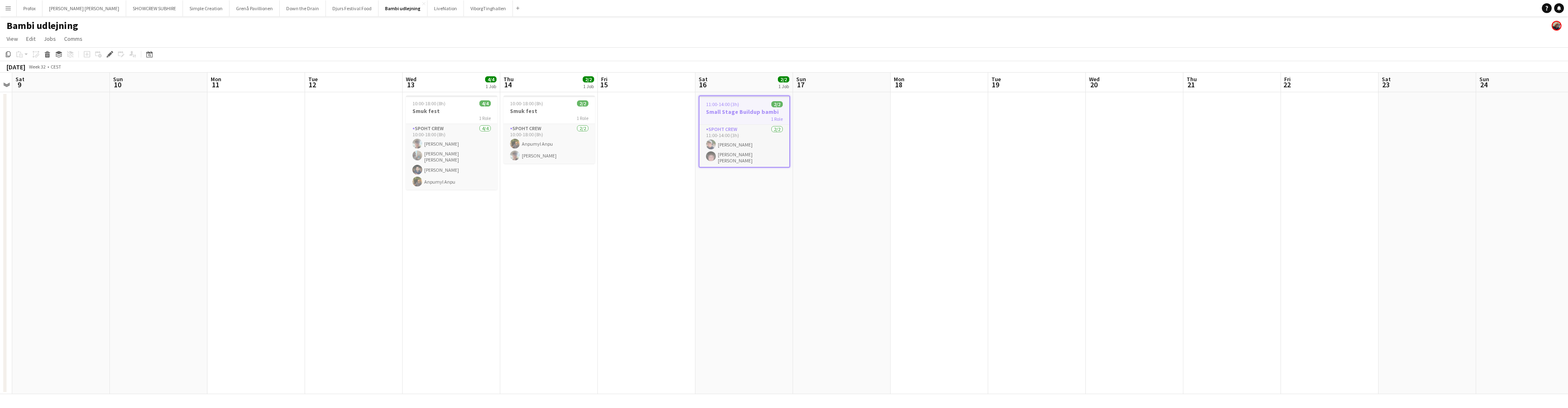
click at [760, 111] on h3 "Small Stage Buildup bambi" at bounding box center [744, 112] width 90 height 7
click at [746, 110] on h3 "Small Stage Buildup bambi" at bounding box center [744, 111] width 91 height 7
click at [111, 54] on icon at bounding box center [109, 54] width 4 height 4
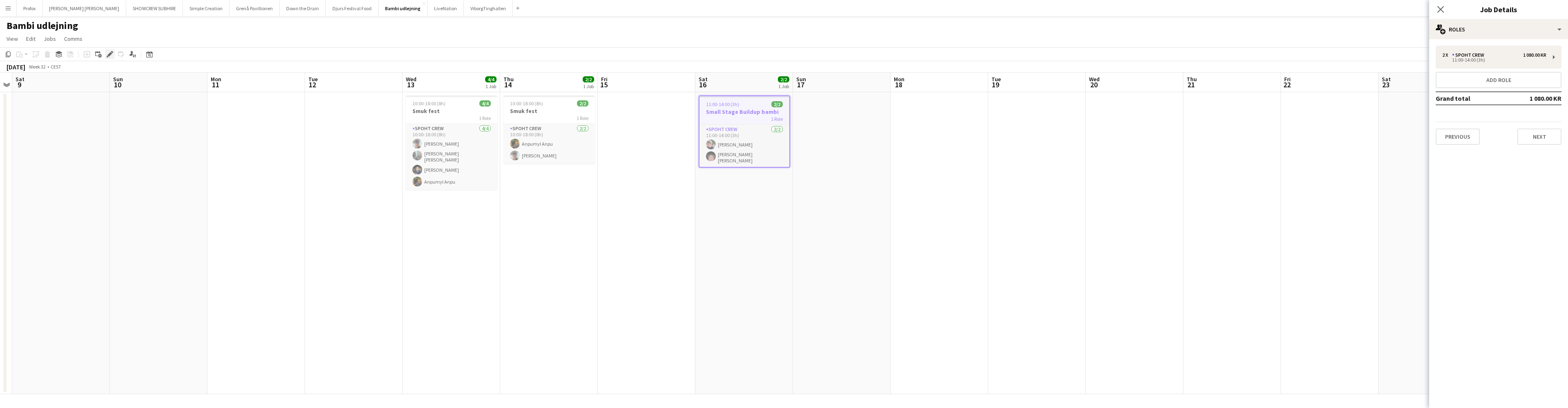
click at [111, 53] on icon at bounding box center [109, 54] width 4 height 4
click at [110, 55] on icon at bounding box center [109, 54] width 4 height 4
drag, startPoint x: 925, startPoint y: 99, endPoint x: 1521, endPoint y: 58, distance: 597.4
click at [931, 92] on app-calendar-viewport "Wed 6 Thu 7 Fri 8 Sat 9 Sun 10 Mon 11 Tue 12 Wed 13 4/4 1 Job Thu 14 2/2 1 Job …" at bounding box center [784, 233] width 1568 height 322
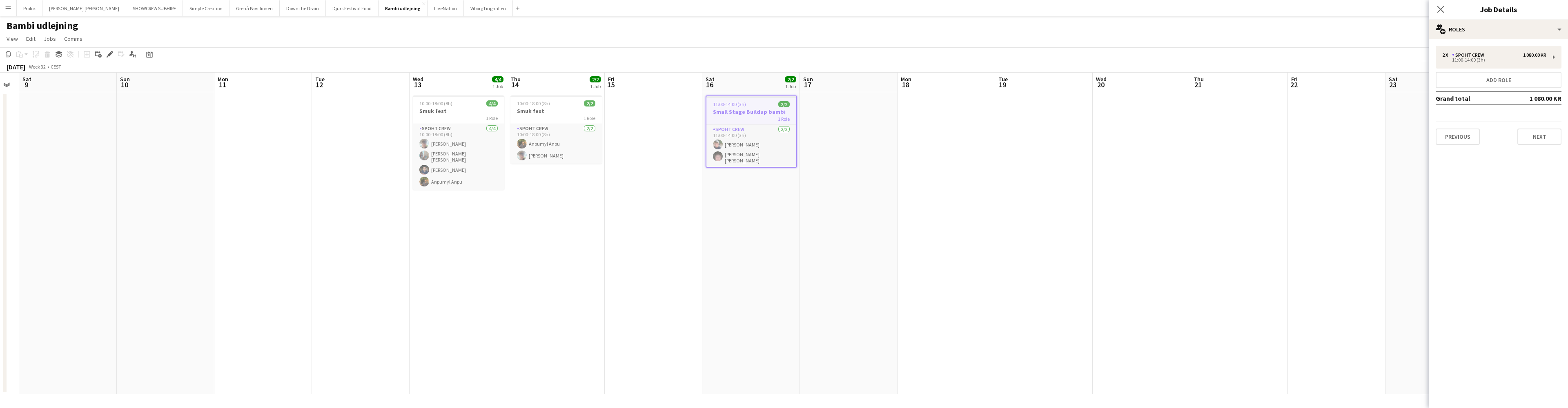
click at [1541, 134] on button "Next" at bounding box center [1539, 136] width 44 height 16
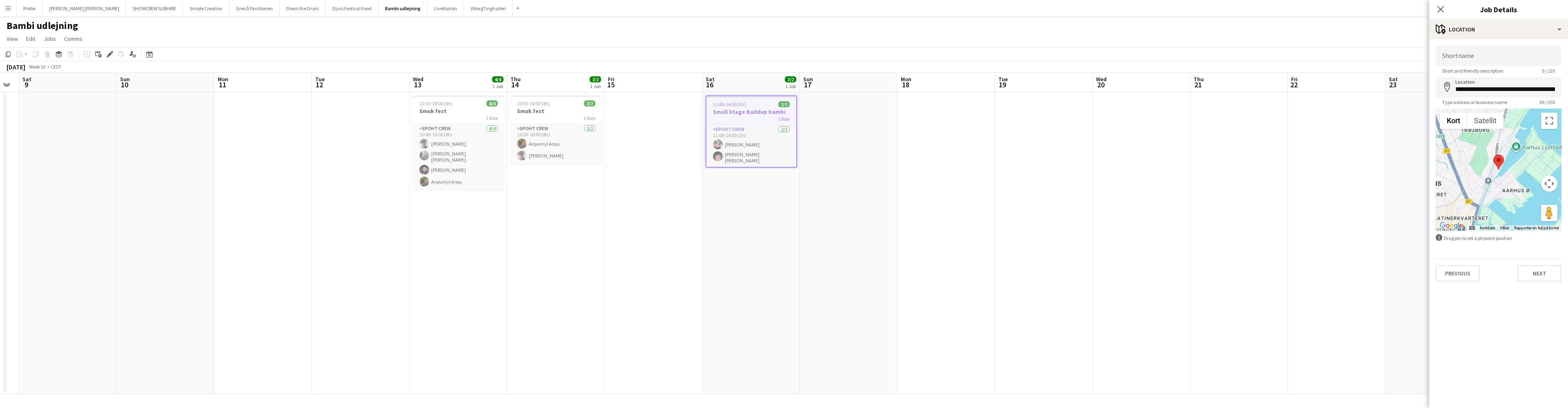
click at [1544, 273] on button "Next" at bounding box center [1539, 273] width 44 height 16
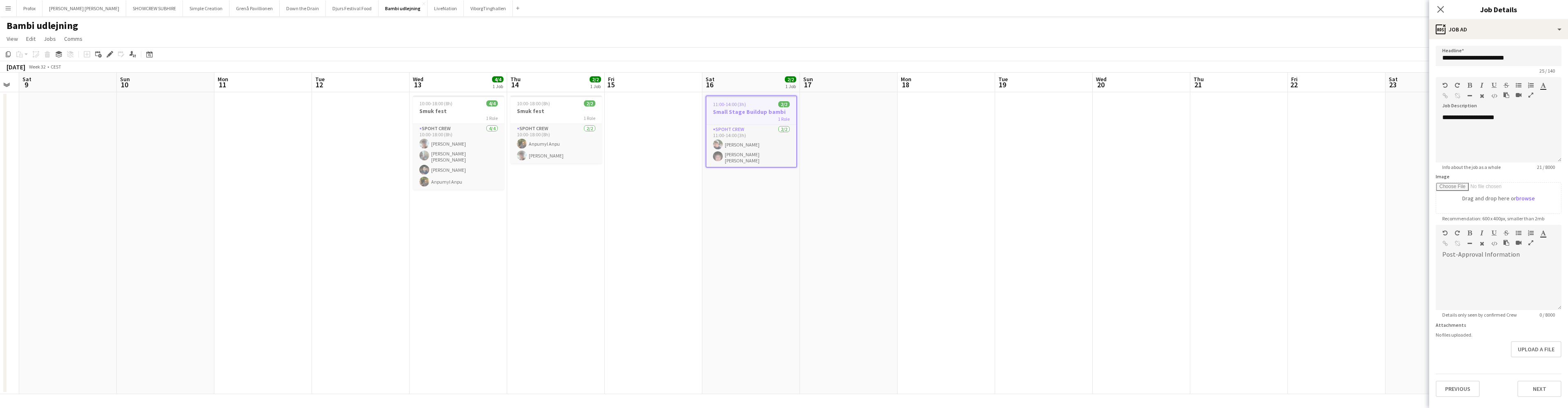
click at [1549, 386] on button "Next" at bounding box center [1539, 389] width 44 height 16
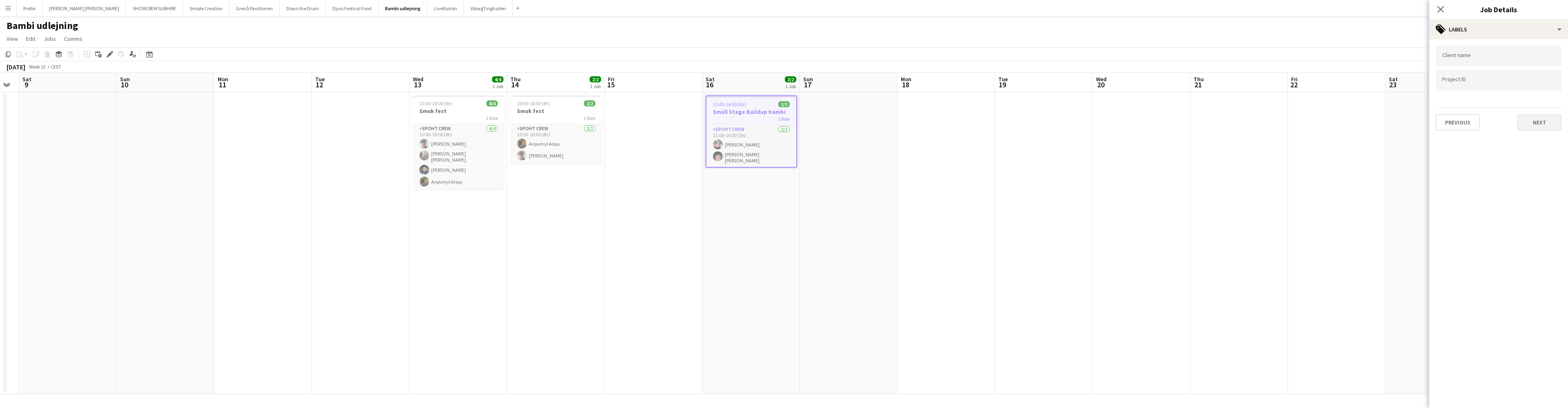
click at [1544, 124] on button "Next" at bounding box center [1539, 122] width 44 height 16
click at [1546, 161] on button "Next" at bounding box center [1539, 157] width 44 height 16
click at [1541, 173] on button "Next" at bounding box center [1539, 170] width 44 height 16
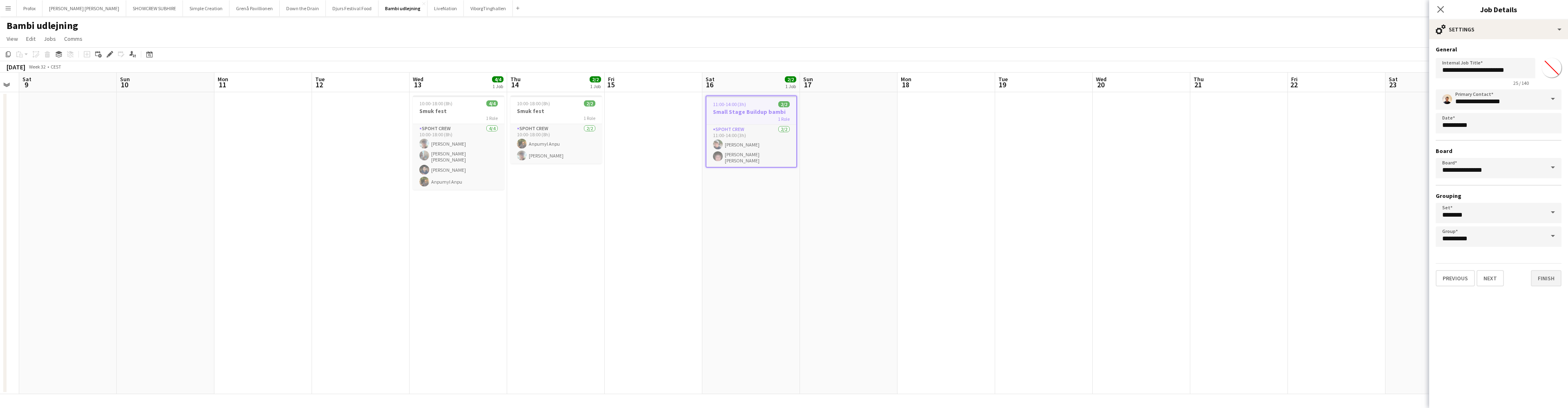
click at [1553, 279] on button "Finish" at bounding box center [1546, 278] width 30 height 16
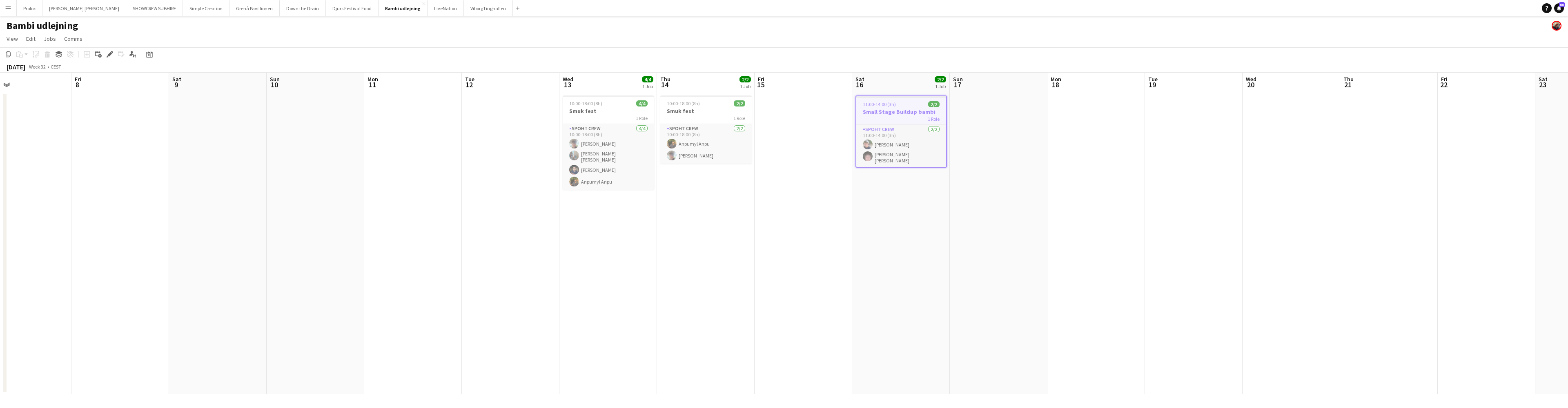
scroll to position [0, 221]
drag, startPoint x: 477, startPoint y: 133, endPoint x: 627, endPoint y: 126, distance: 150.2
click at [627, 126] on app-calendar-viewport "Tue 5 Wed 6 Thu 7 Fri 8 Sat 9 Sun 10 Mon 11 Tue 12 Wed 13 4/4 1 Job Thu 14 2/2 …" at bounding box center [784, 233] width 1568 height 322
click at [612, 116] on div "1 Role" at bounding box center [609, 118] width 91 height 7
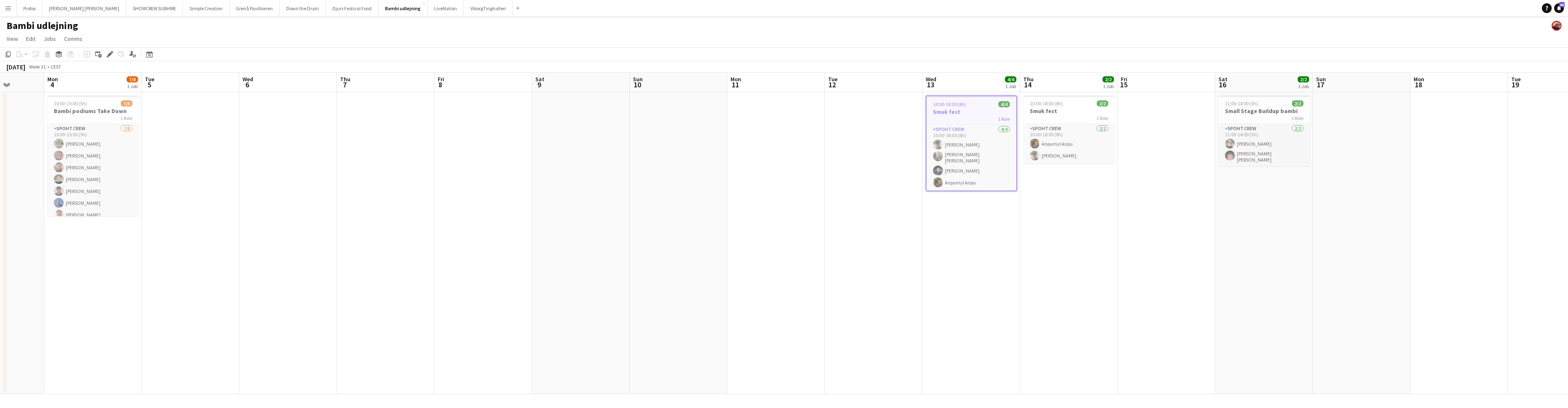
drag, startPoint x: 609, startPoint y: 139, endPoint x: 884, endPoint y: 158, distance: 275.7
click at [967, 150] on app-calendar-viewport "Fri 1 10/10 1 Job Sat 2 Sun 3 Mon 4 7/8 1 Job Tue 5 Wed 6 Thu 7 Fri 8 Sat 9 Sun…" at bounding box center [784, 233] width 1568 height 322
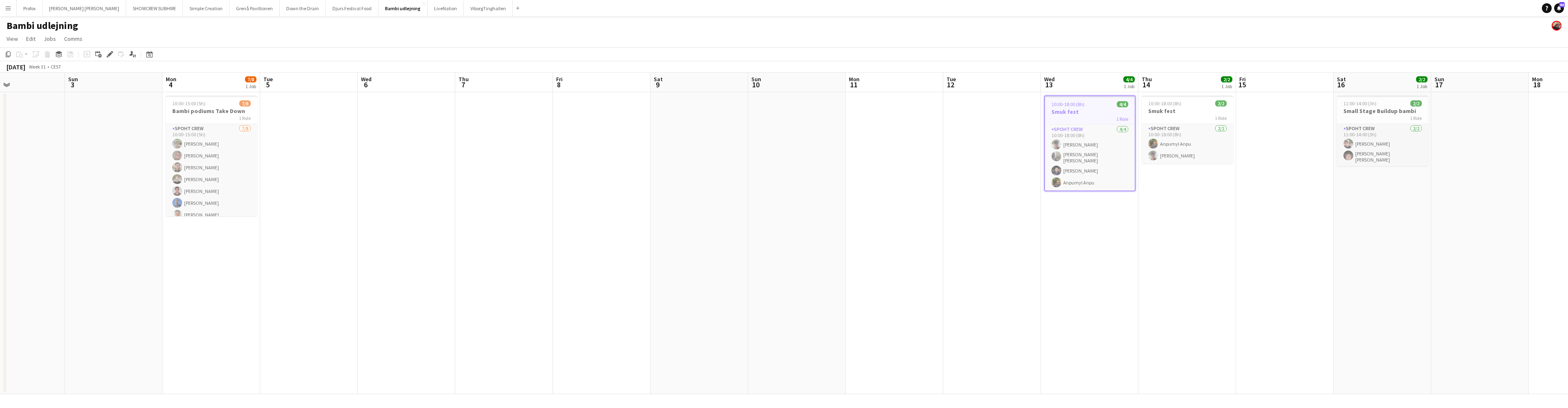
drag, startPoint x: 825, startPoint y: 161, endPoint x: 948, endPoint y: 161, distance: 123.0
click at [950, 161] on app-calendar-viewport "Thu 31 Fri 1 10/10 1 Job Sat 2 Sun 3 Mon 4 7/8 1 Job Tue 5 Wed 6 Thu 7 Fri 8 Sa…" at bounding box center [784, 233] width 1568 height 322
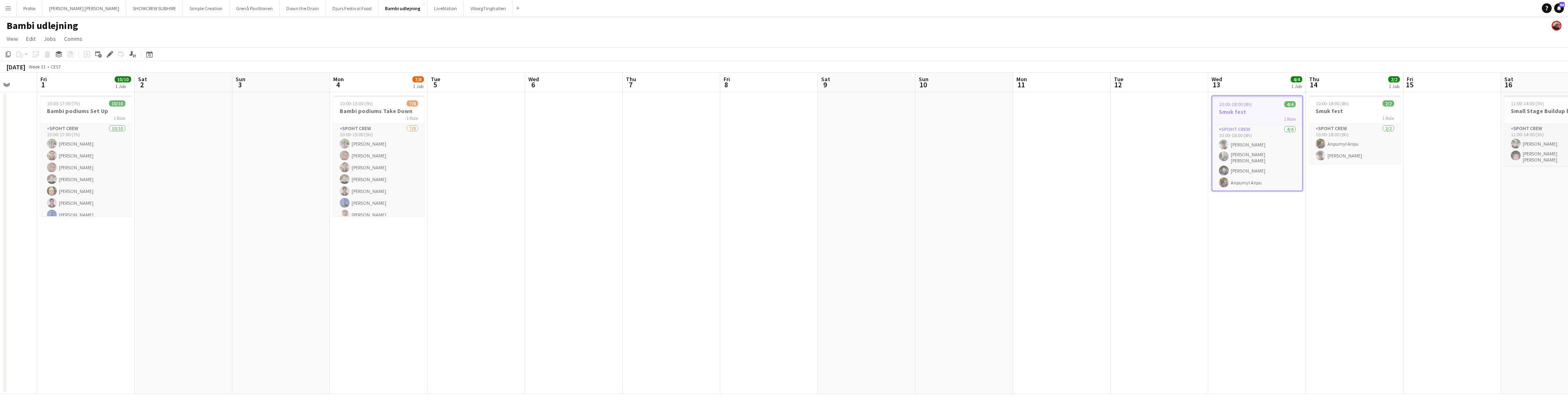
drag, startPoint x: 760, startPoint y: 158, endPoint x: 777, endPoint y: 161, distance: 17.3
click at [845, 153] on app-calendar-viewport "Wed 30 Thu 31 Fri 1 10/10 1 Job Sat 2 Sun 3 Mon 4 7/8 1 Job Tue 5 Wed 6 Thu 7 F…" at bounding box center [784, 233] width 1568 height 322
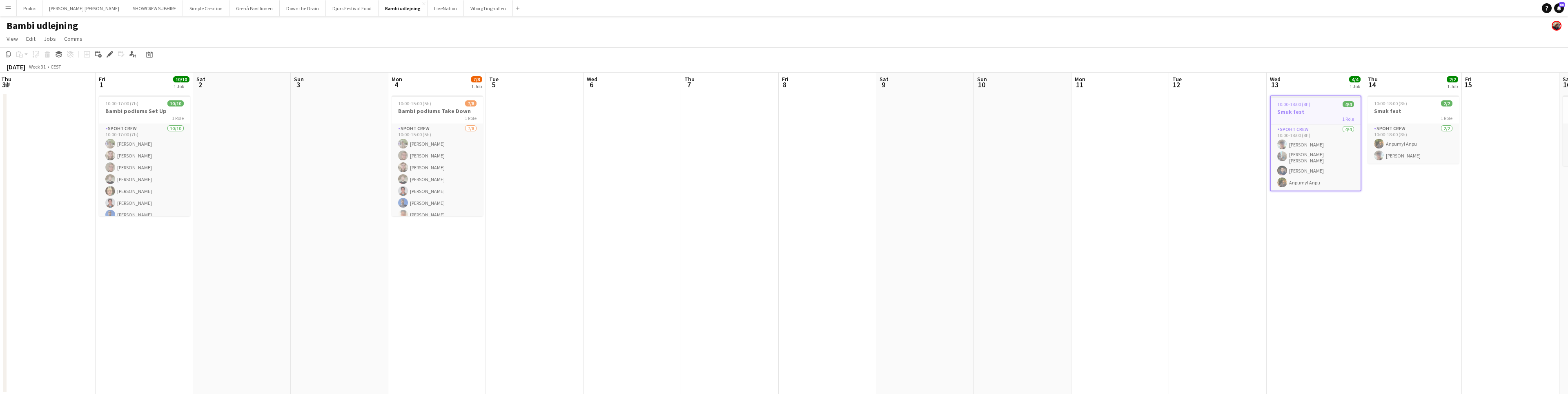
drag, startPoint x: 821, startPoint y: 155, endPoint x: 712, endPoint y: 159, distance: 109.1
click at [787, 154] on app-calendar-viewport "Tue 29 Wed 30 Thu 31 Fri 1 10/10 1 Job Sat 2 Sun 3 Mon 4 7/8 1 Job Tue 5 Wed 6 …" at bounding box center [784, 233] width 1568 height 322
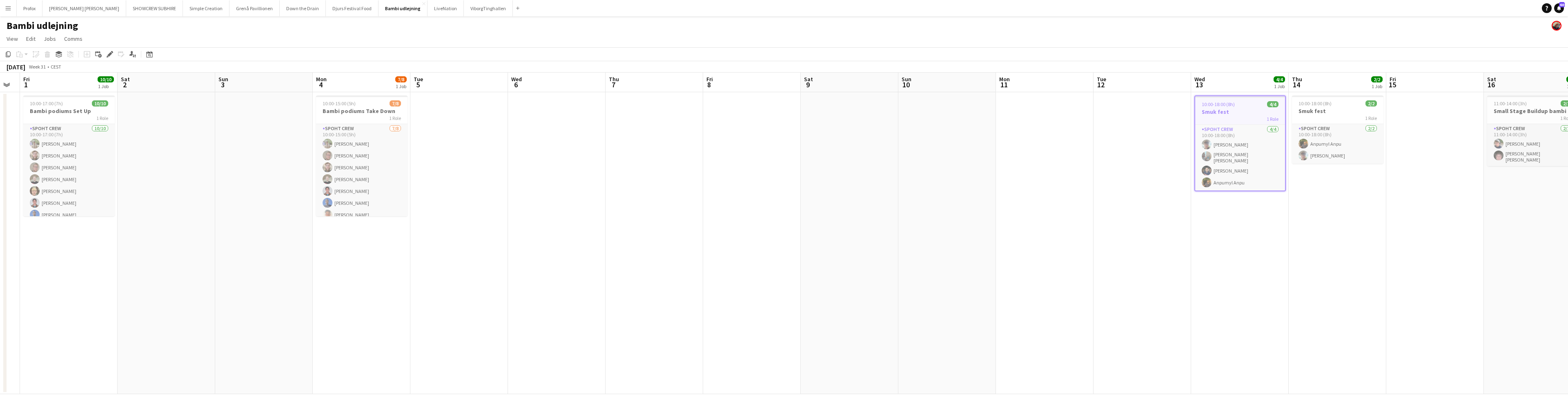
drag, startPoint x: 587, startPoint y: 170, endPoint x: 503, endPoint y: 173, distance: 84.1
click at [503, 173] on app-calendar-viewport "Tue 29 Wed 30 Thu 31 Fri 1 10/10 1 Job Sat 2 Sun 3 Mon 4 7/8 1 Job Tue 5 Wed 6 …" at bounding box center [784, 233] width 1568 height 322
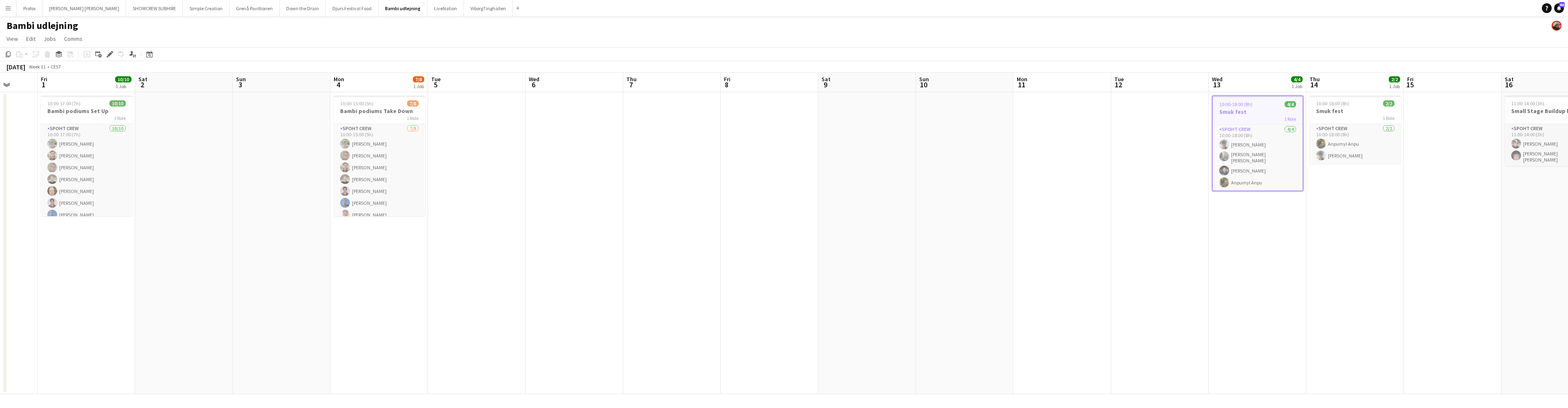
drag, startPoint x: 670, startPoint y: 187, endPoint x: 649, endPoint y: 190, distance: 21.2
click at [524, 191] on app-calendar-viewport "Tue 29 Wed 30 Thu 31 Fri 1 10/10 1 Job Sat 2 Sun 3 Mon 4 7/8 1 Job Tue 5 Wed 6 …" at bounding box center [784, 233] width 1568 height 322
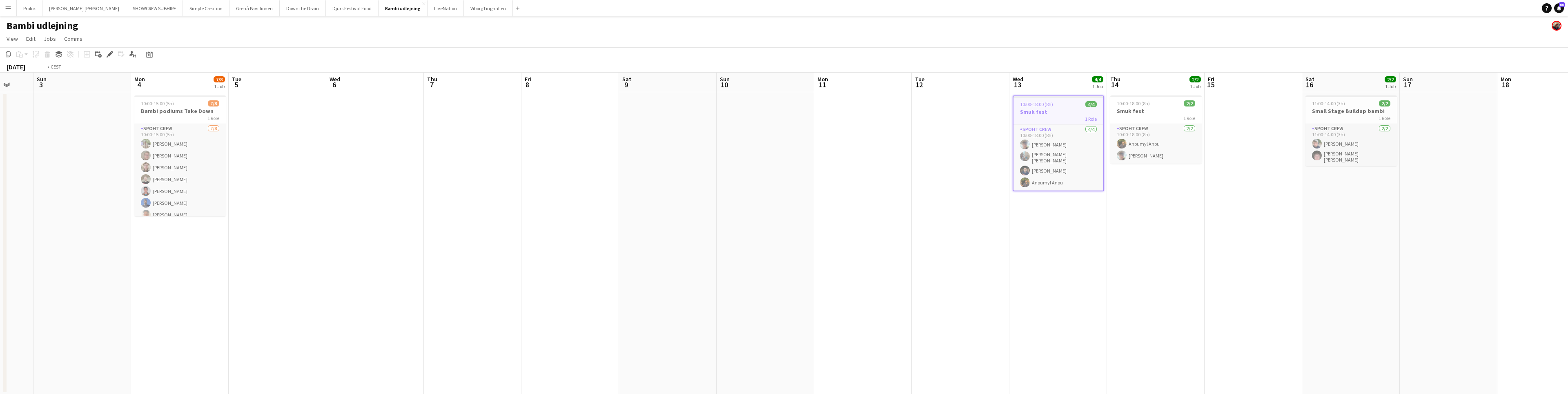
drag, startPoint x: 623, startPoint y: 192, endPoint x: 555, endPoint y: 193, distance: 68.0
click at [545, 192] on app-calendar-viewport "Thu 31 Fri 1 10/10 1 Job Sat 2 Sun 3 Mon 4 7/8 1 Job Tue 5 Wed 6 Thu 7 Fri 8 Sa…" at bounding box center [784, 233] width 1568 height 322
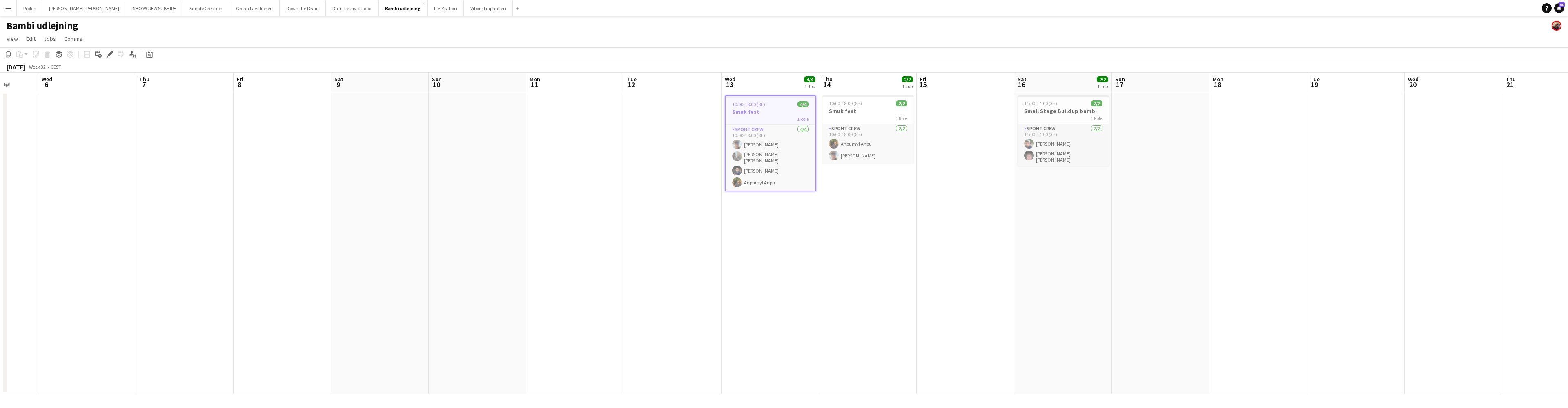
drag, startPoint x: 583, startPoint y: 194, endPoint x: 556, endPoint y: 189, distance: 27.5
click at [550, 190] on app-calendar-viewport "Sat 2 Sun 3 Mon 4 7/8 1 Job Tue 5 Wed 6 Thu 7 Fri 8 Sat 9 Sun 10 Mon 11 Tue 12 …" at bounding box center [784, 233] width 1568 height 322
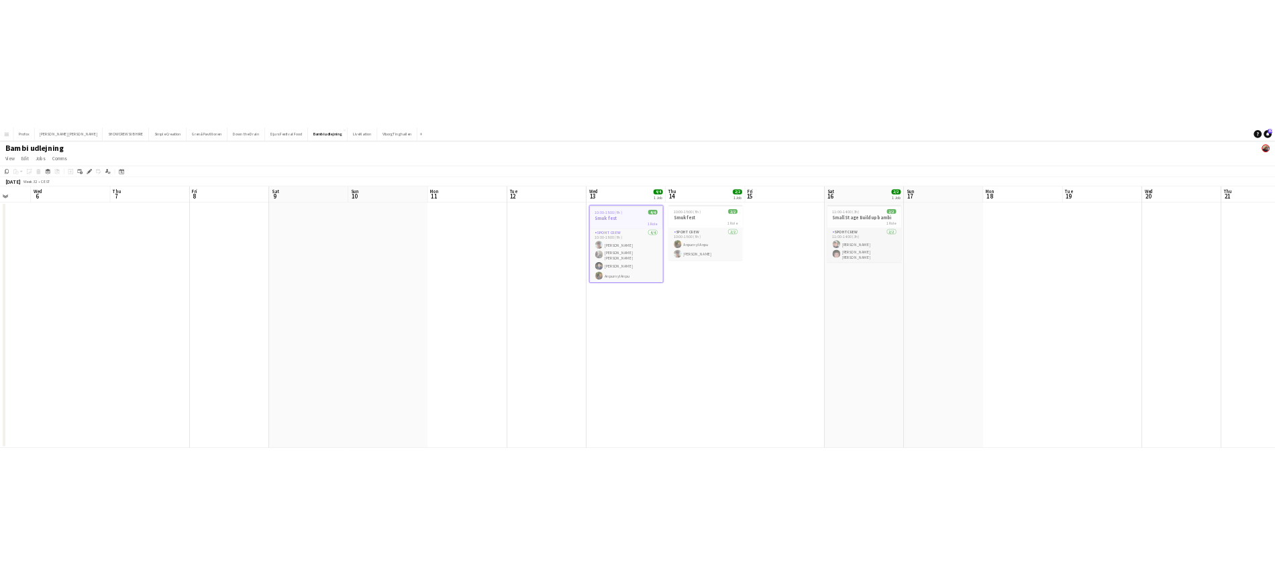
scroll to position [0, 583]
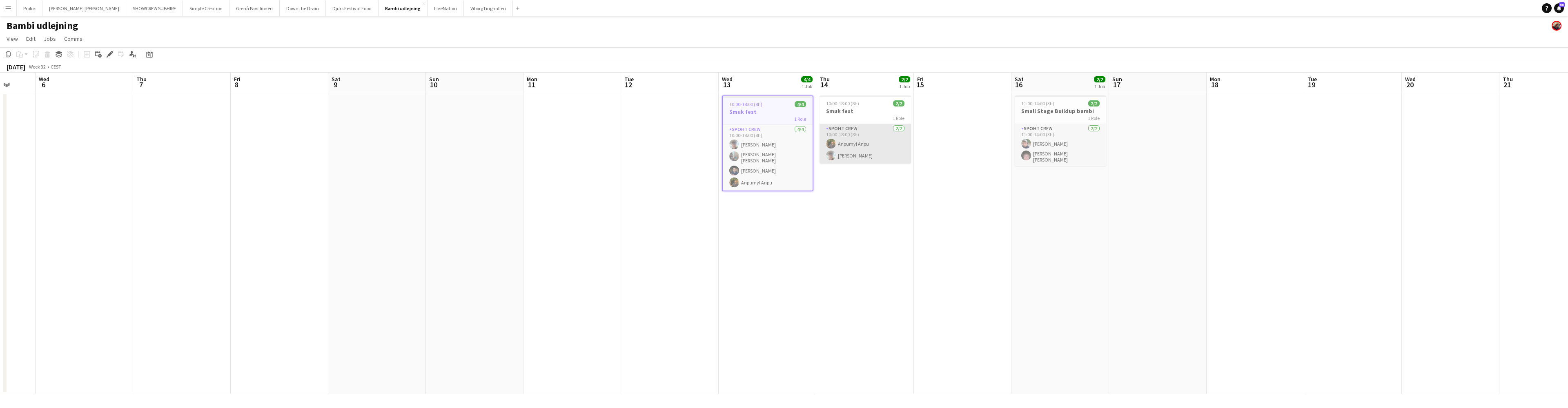
click at [870, 132] on app-card-role "Spoht Crew [DATE] 10:00-18:00 (8h) Anpumyl [PERSON_NAME]" at bounding box center [865, 143] width 91 height 40
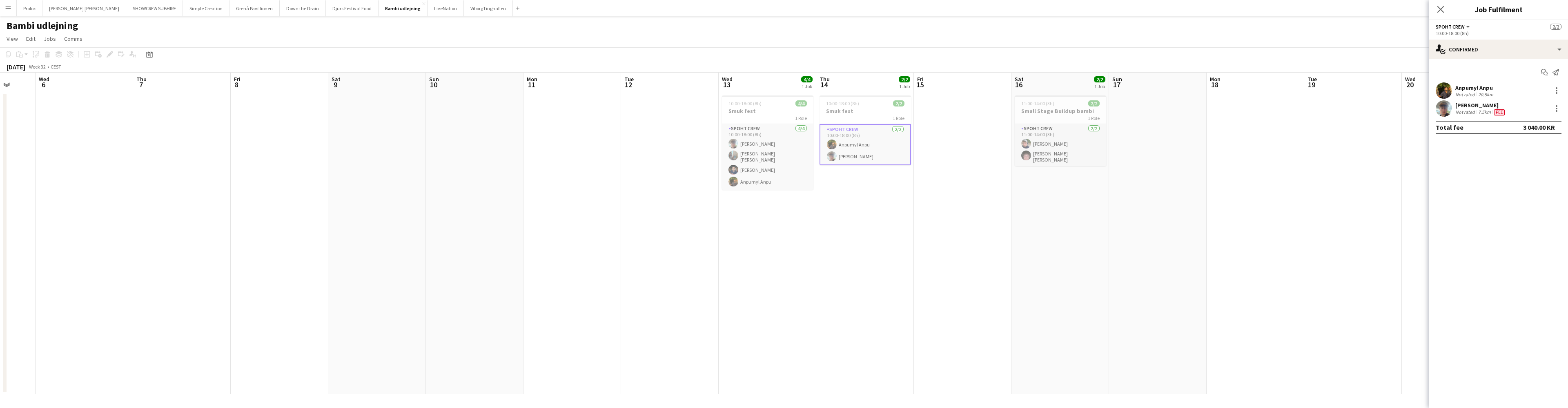
click at [8, 9] on app-icon "Menu" at bounding box center [8, 8] width 7 height 7
